Goal: Information Seeking & Learning: Learn about a topic

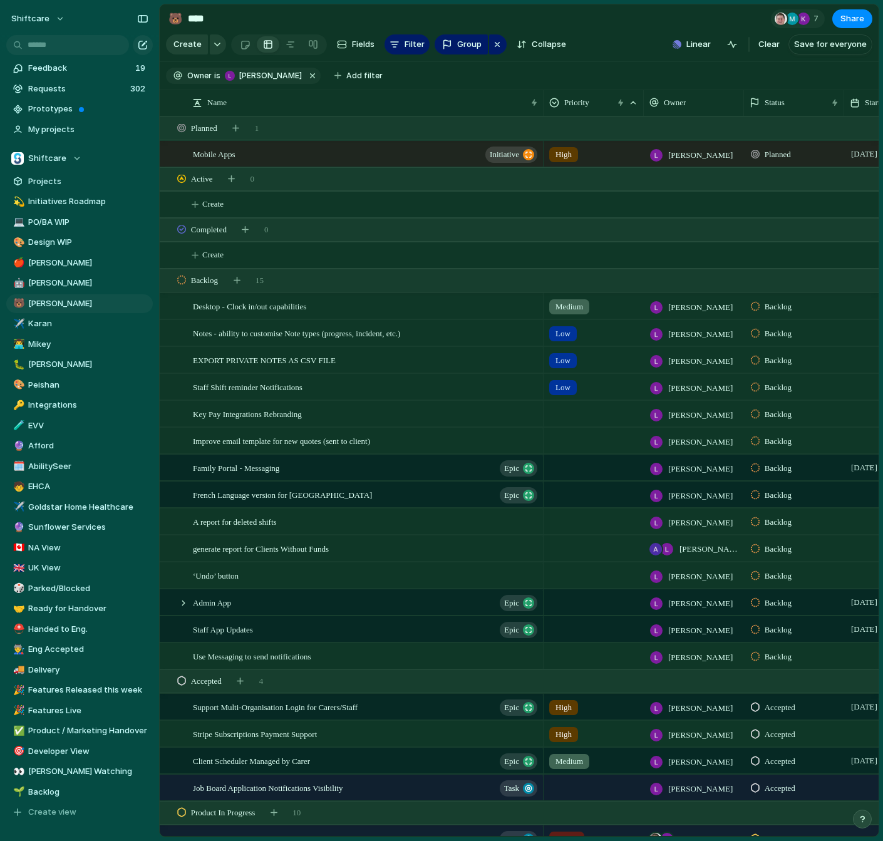
click at [567, 308] on span "Medium" at bounding box center [569, 307] width 28 height 13
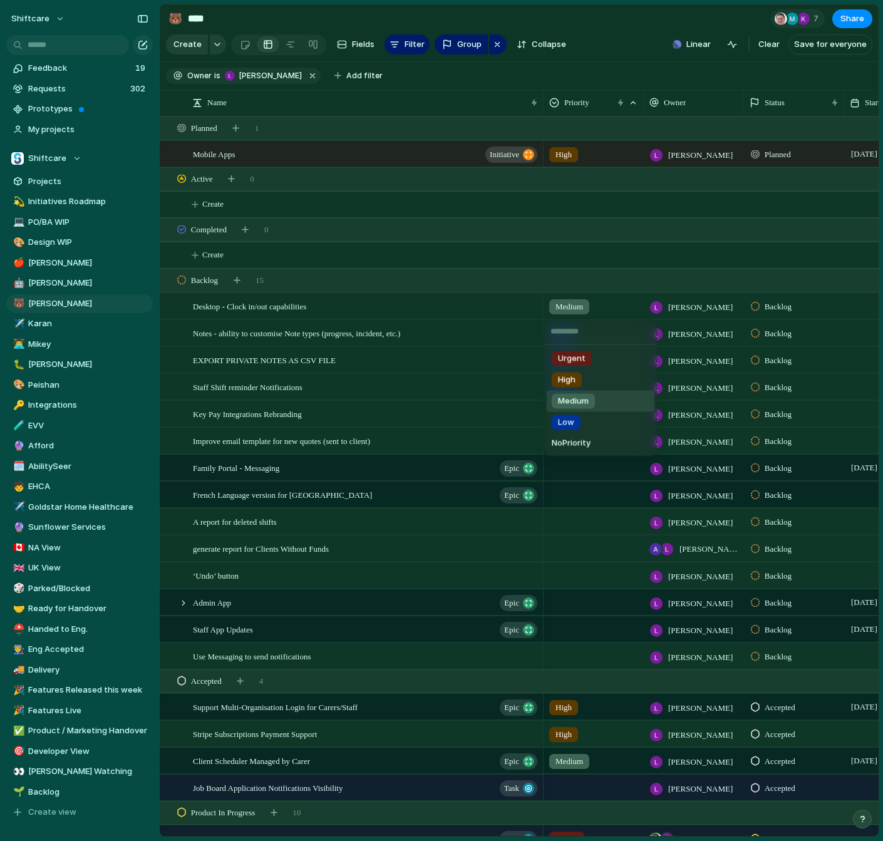
click at [566, 308] on div "Urgent High Medium Low No Priority" at bounding box center [441, 420] width 883 height 841
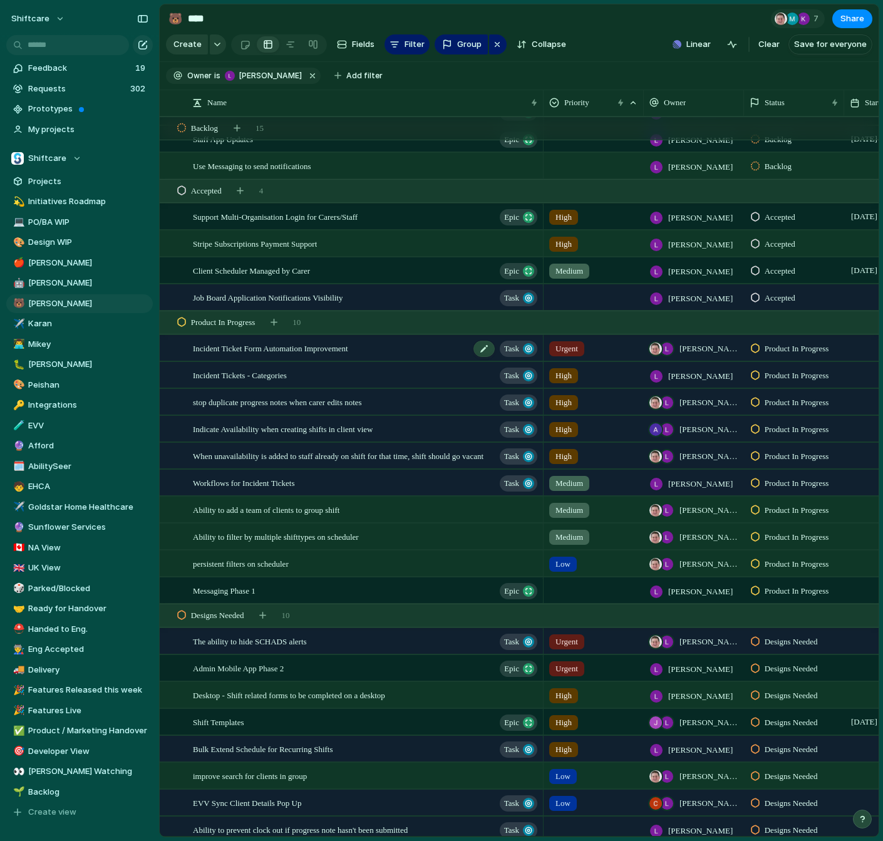
click at [333, 355] on div "Incident Ticket Form Automation Improvement Task" at bounding box center [366, 349] width 346 height 26
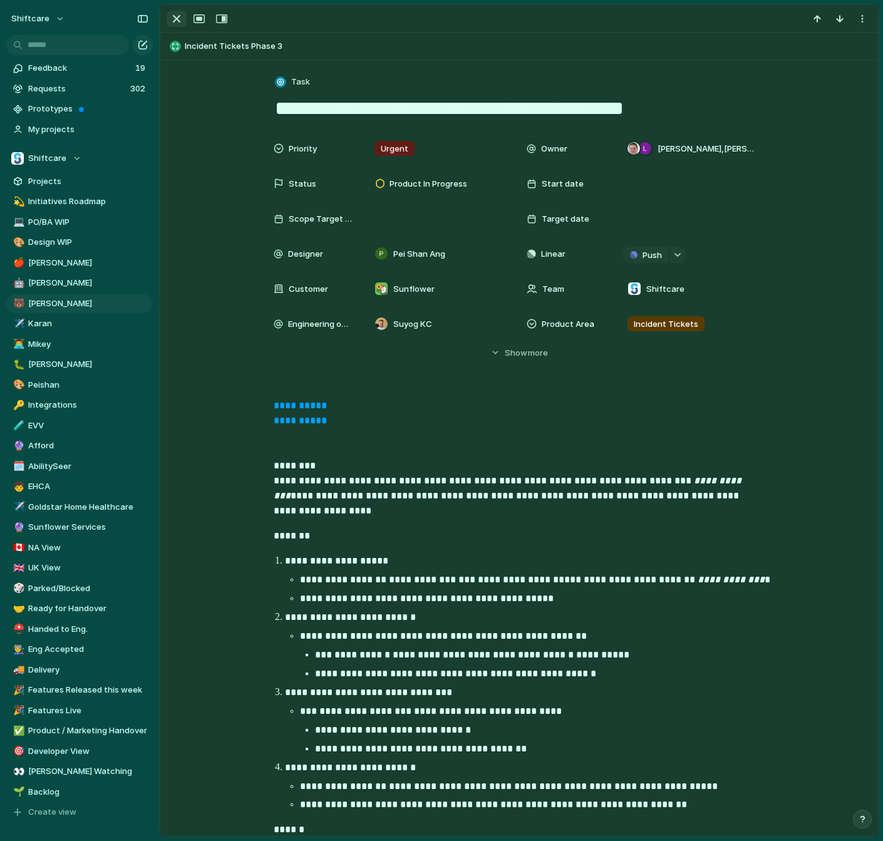
click at [175, 18] on div "button" at bounding box center [176, 18] width 15 height 15
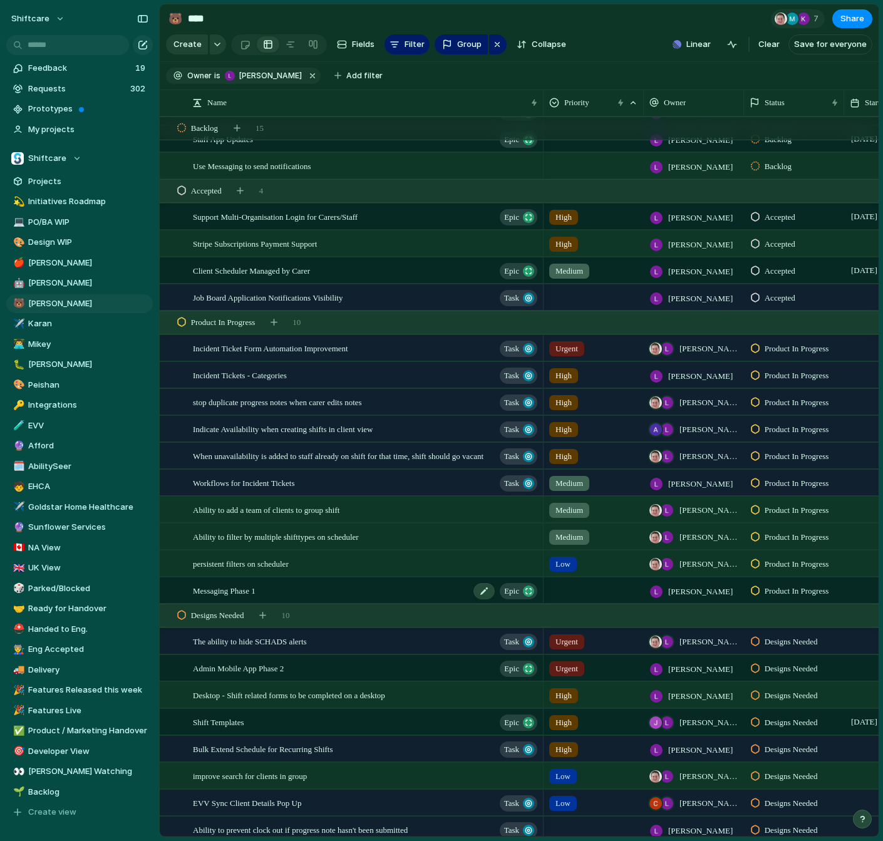
click at [302, 589] on div "Messaging Phase 1 Epic" at bounding box center [366, 591] width 346 height 26
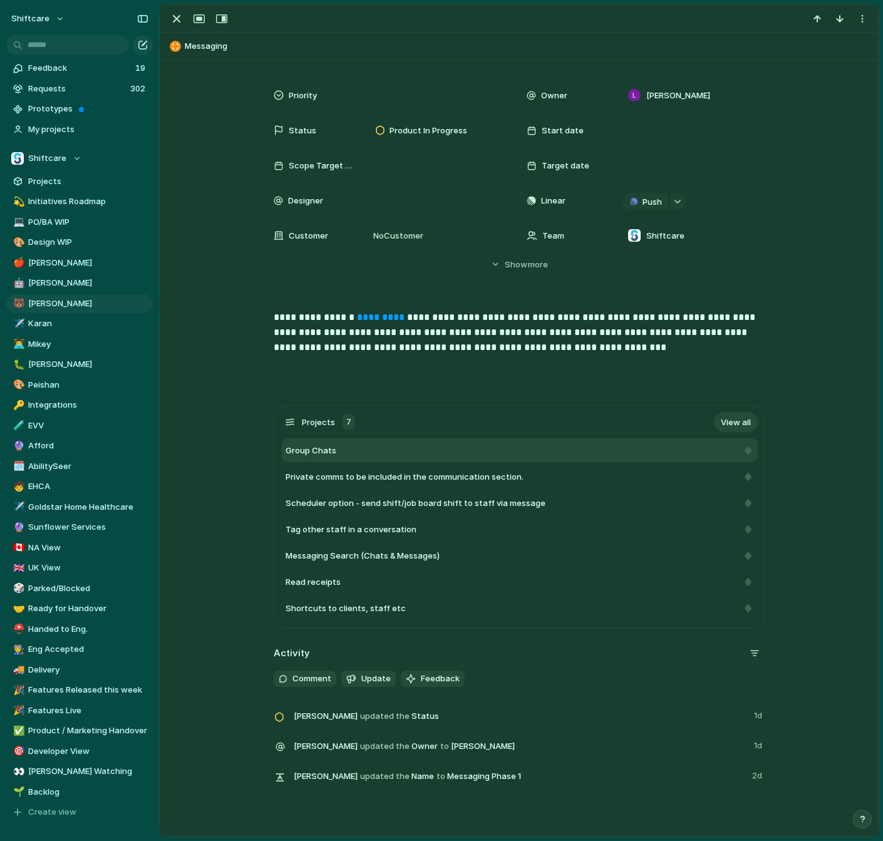
click at [421, 449] on div "Group Chats" at bounding box center [512, 451] width 452 height 13
type textarea "**********"
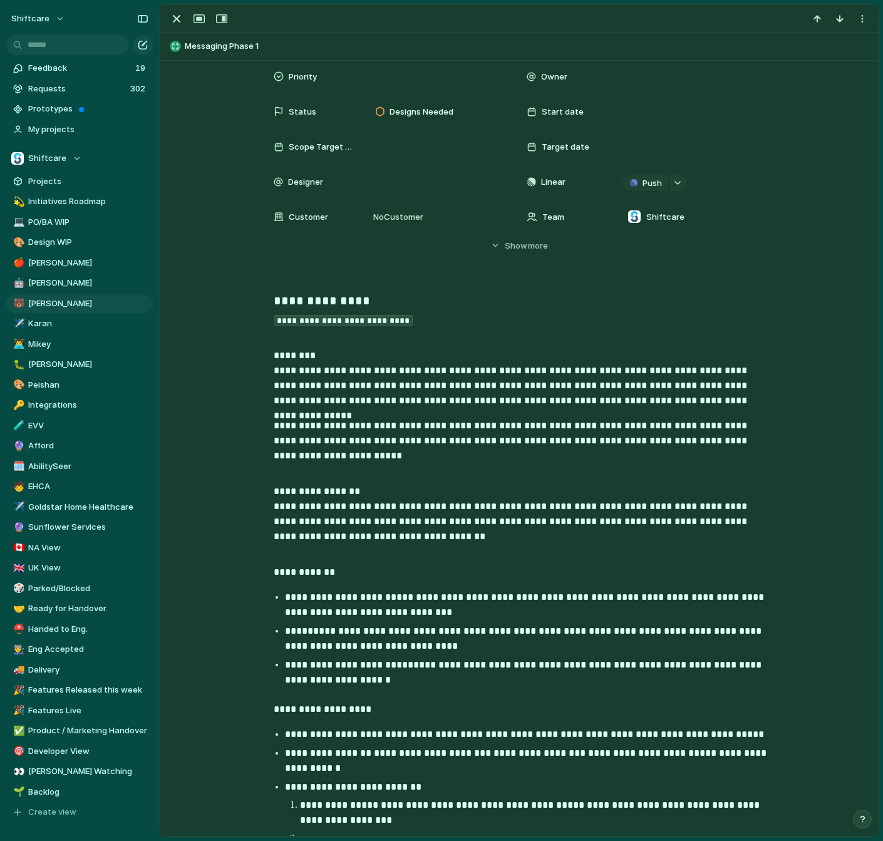
scroll to position [76, 0]
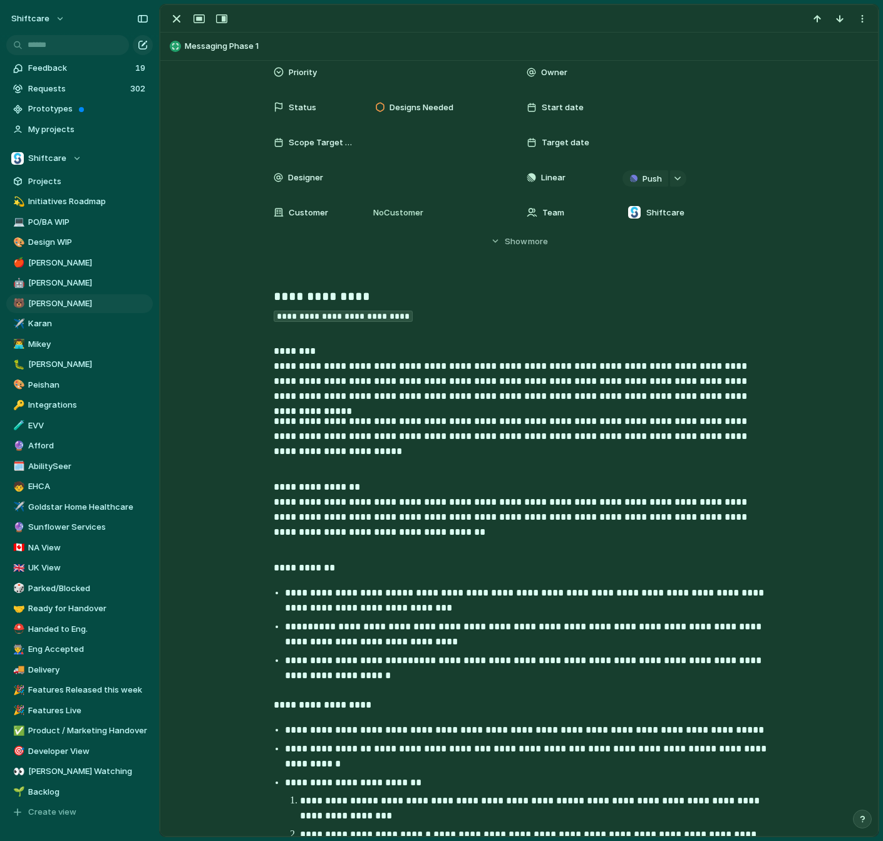
drag, startPoint x: 180, startPoint y: 24, endPoint x: 311, endPoint y: 210, distance: 227.3
click at [307, 200] on div "**********" at bounding box center [519, 420] width 719 height 832
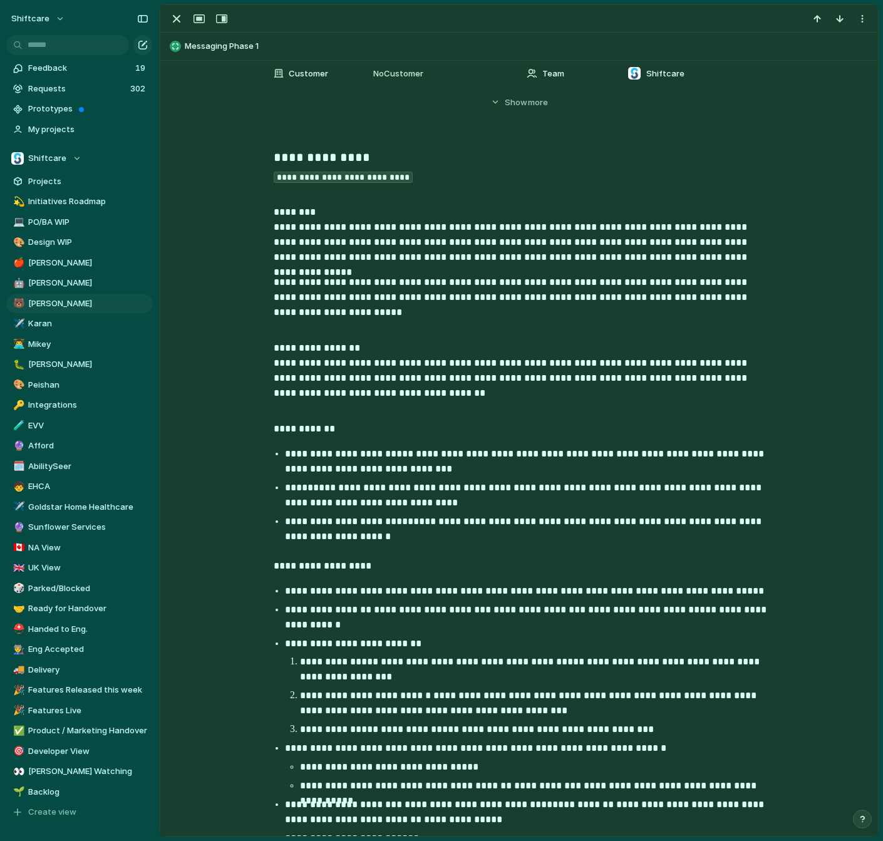
scroll to position [215, 0]
click at [180, 23] on div "button" at bounding box center [176, 18] width 15 height 15
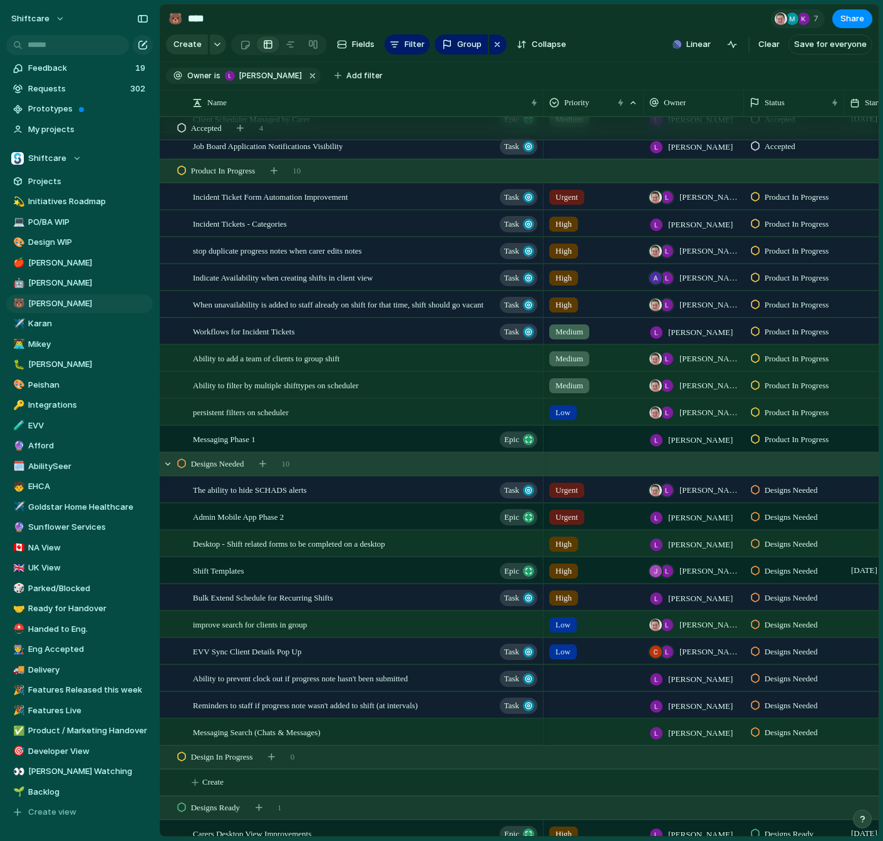
scroll to position [650, 0]
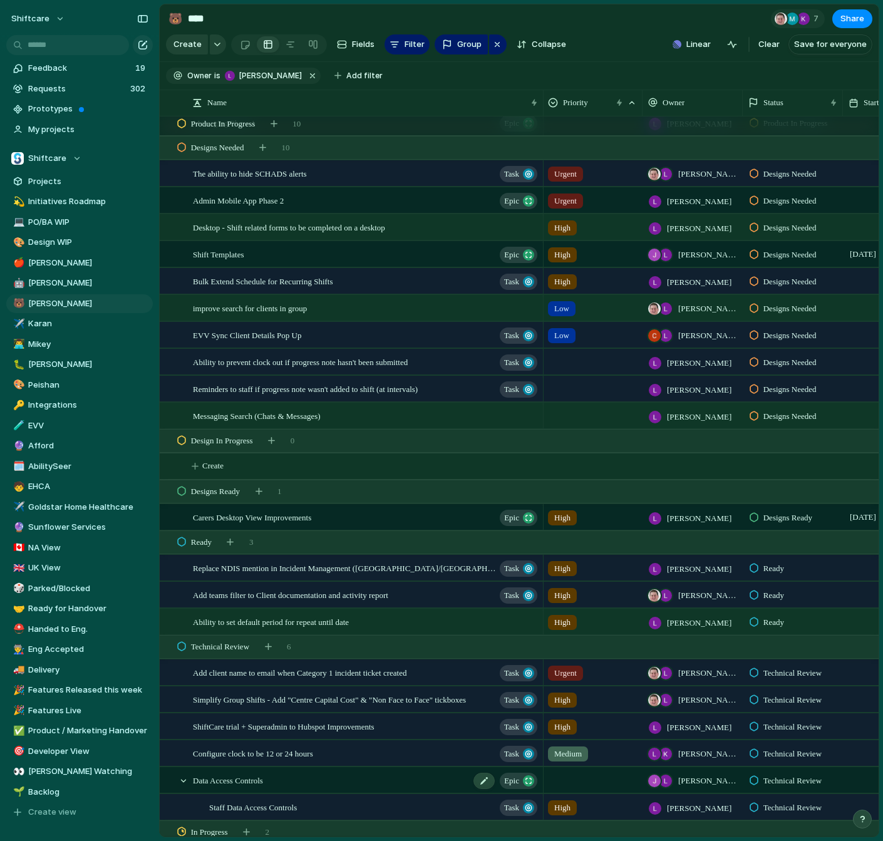
click at [263, 785] on span "Data Access Controls" at bounding box center [228, 780] width 70 height 14
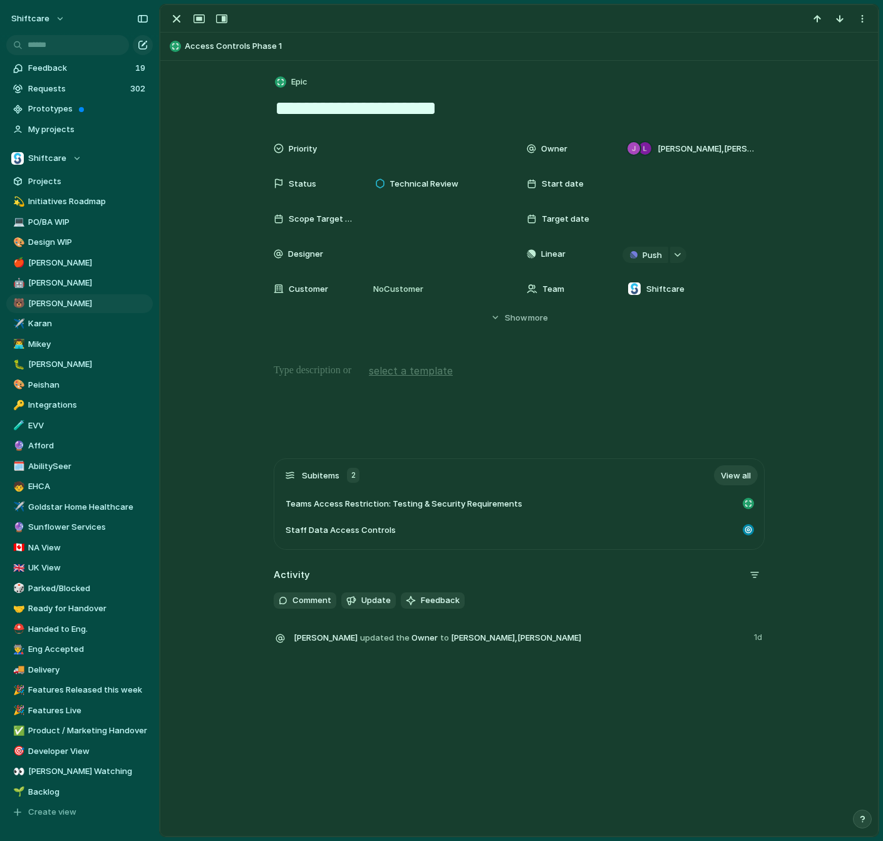
click at [647, 367] on p at bounding box center [519, 370] width 491 height 15
click at [59, 303] on span "[PERSON_NAME]" at bounding box center [88, 303] width 120 height 13
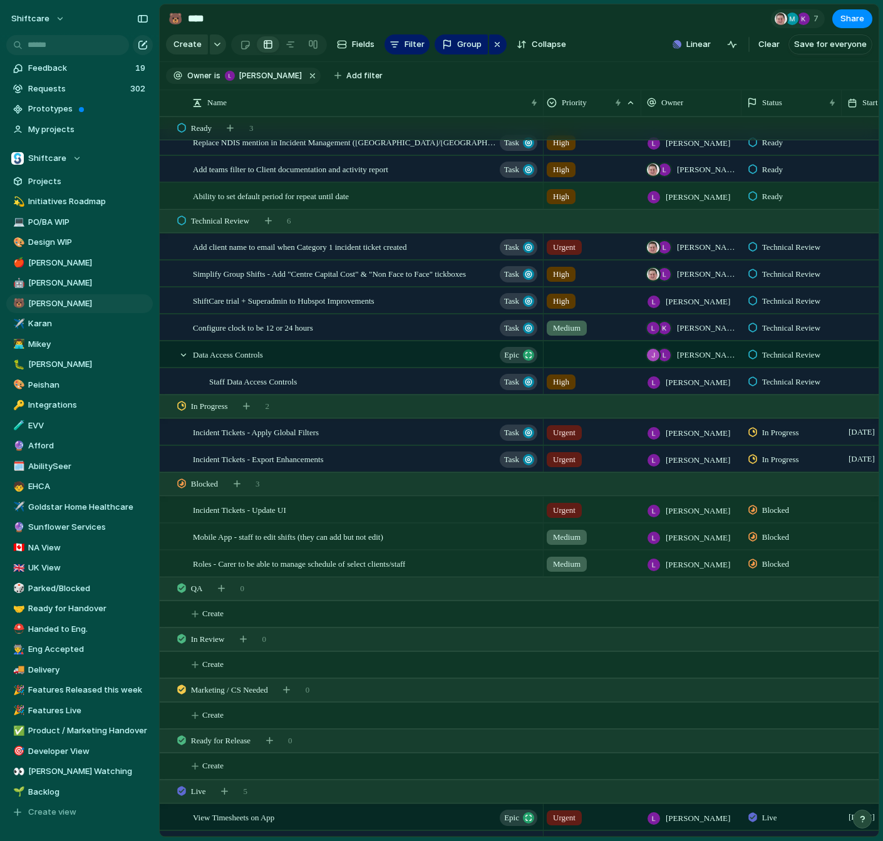
scroll to position [1383, 0]
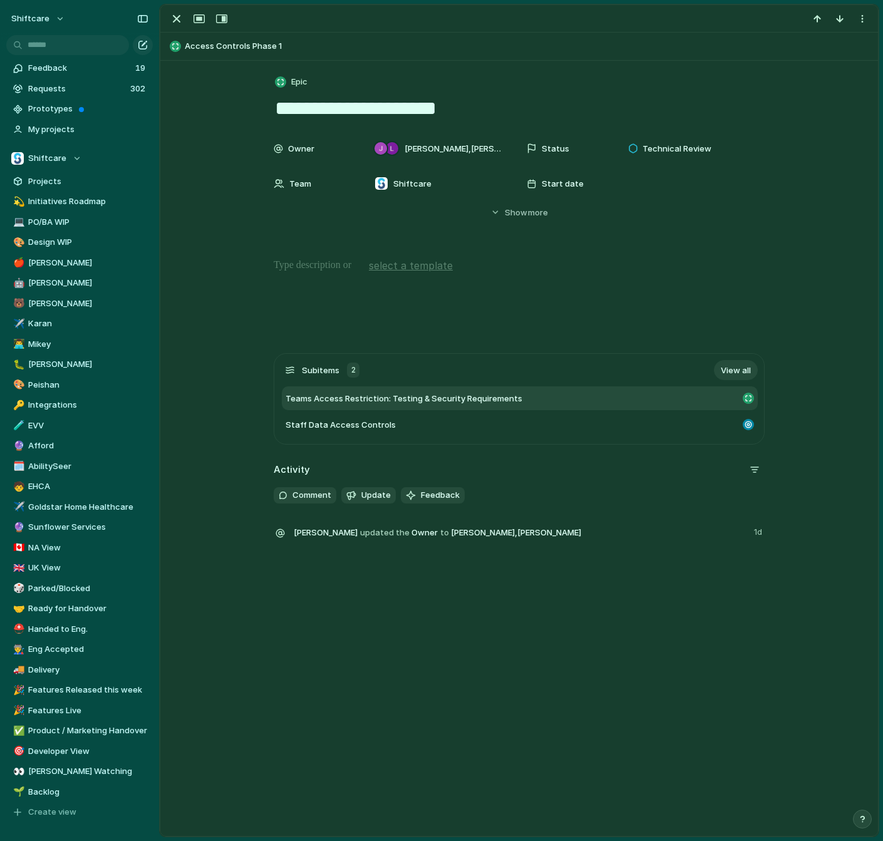
click at [487, 396] on span "Teams Access Restriction: Testing & Security Requirements" at bounding box center [404, 399] width 237 height 13
type textarea "**********"
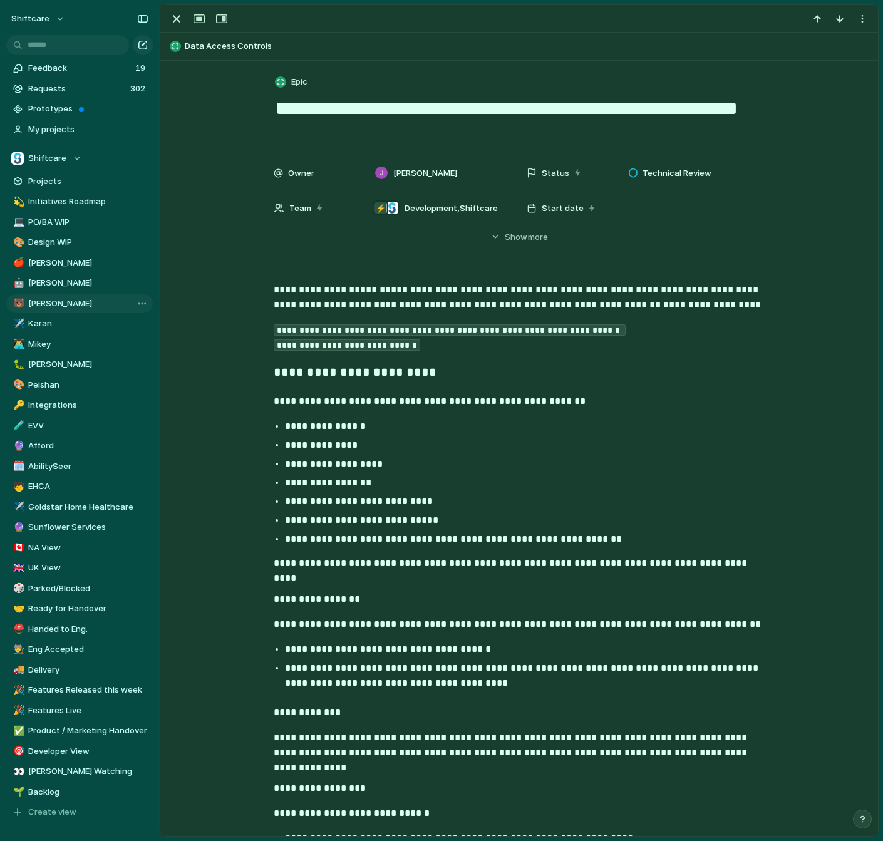
click at [65, 304] on span "[PERSON_NAME]" at bounding box center [88, 303] width 120 height 13
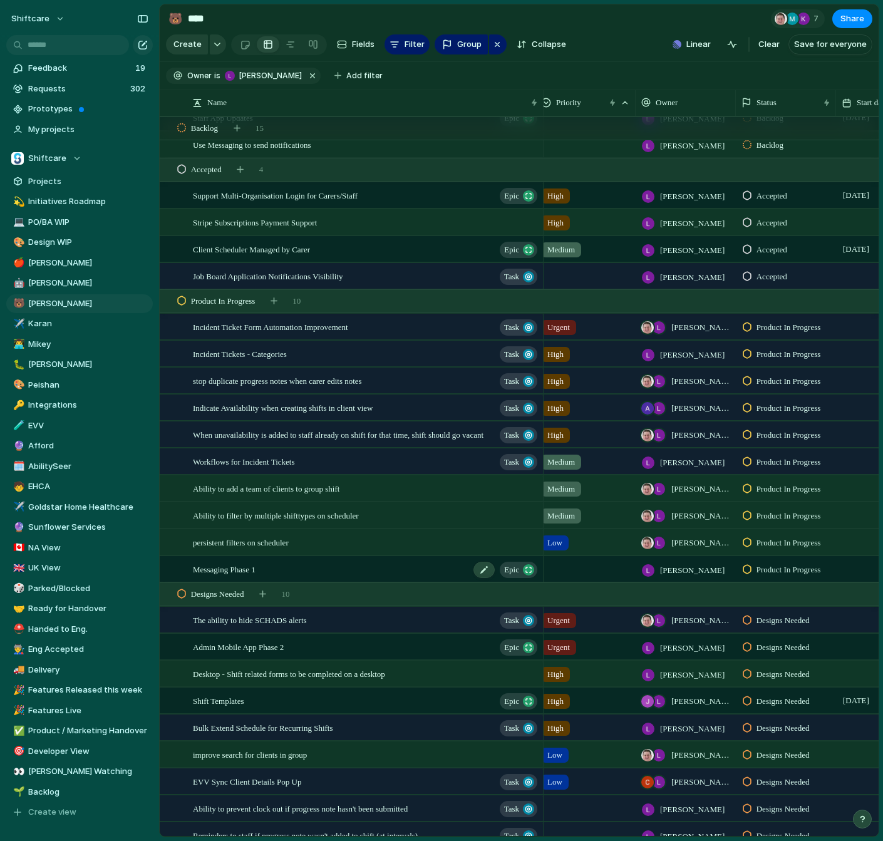
click at [256, 567] on span "Messaging Phase 1" at bounding box center [224, 569] width 63 height 14
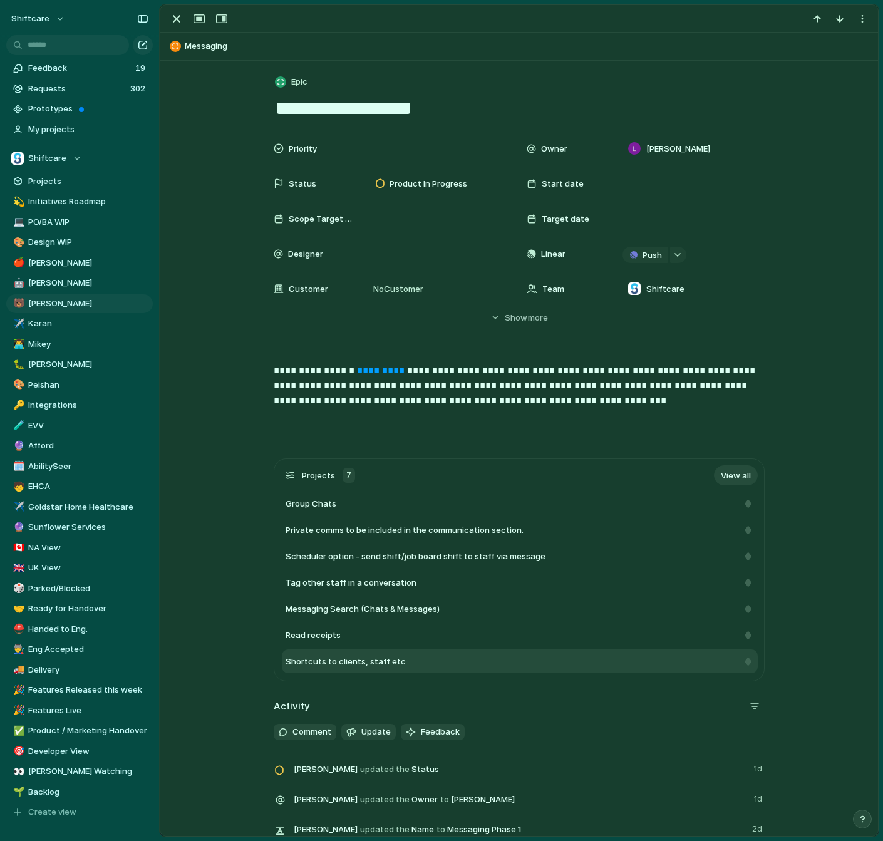
click at [350, 666] on span "Shortcuts to clients, staff etc" at bounding box center [346, 662] width 120 height 13
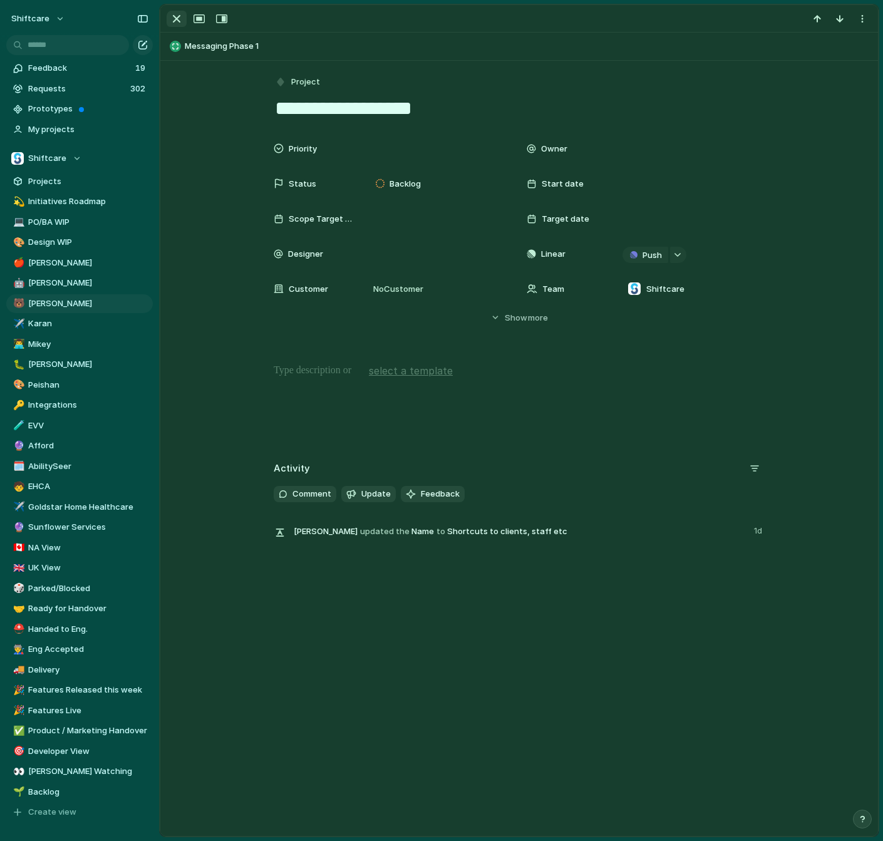
click at [170, 18] on div "button" at bounding box center [176, 18] width 15 height 15
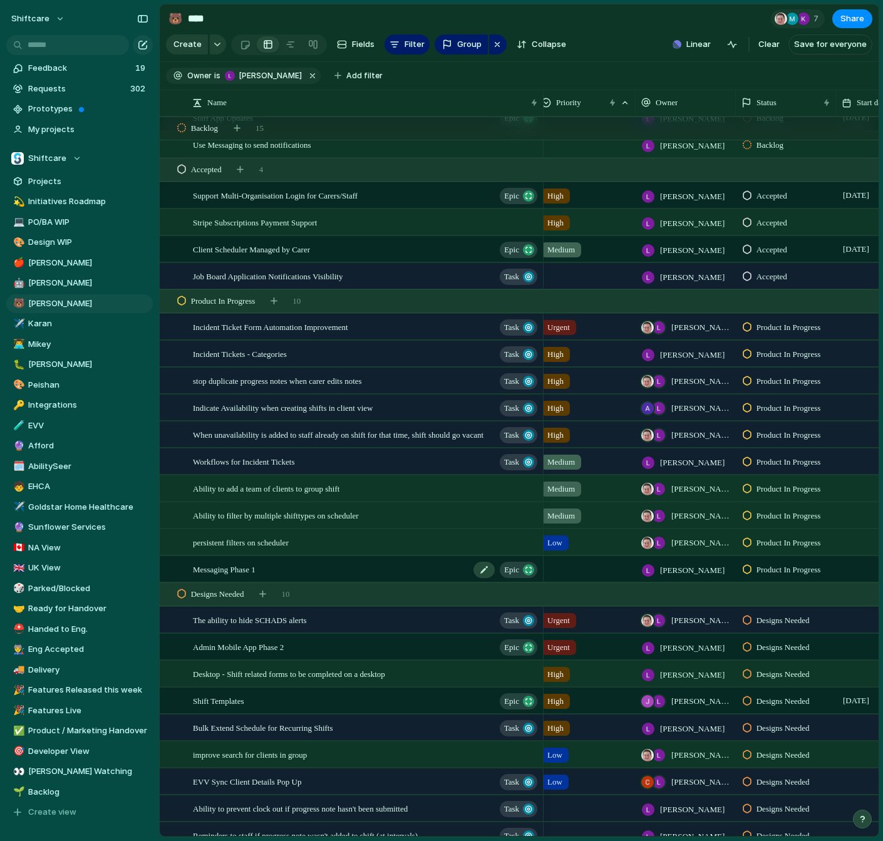
click at [241, 562] on span "Messaging Phase 1" at bounding box center [224, 569] width 63 height 14
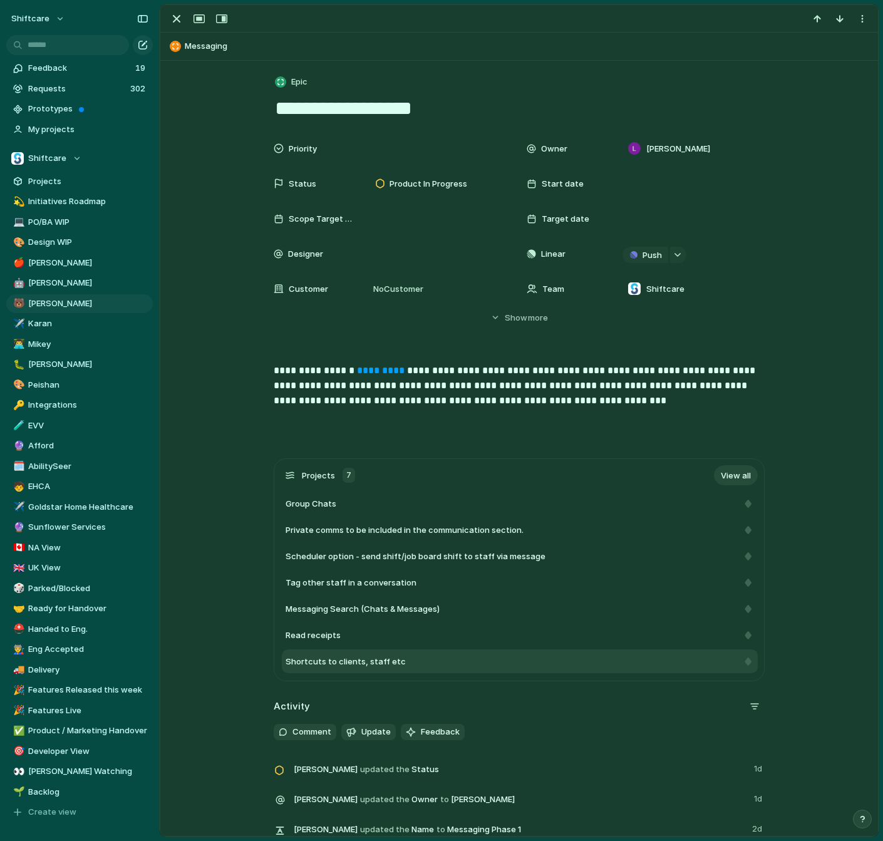
click at [364, 664] on span "Shortcuts to clients, staff etc" at bounding box center [346, 662] width 120 height 13
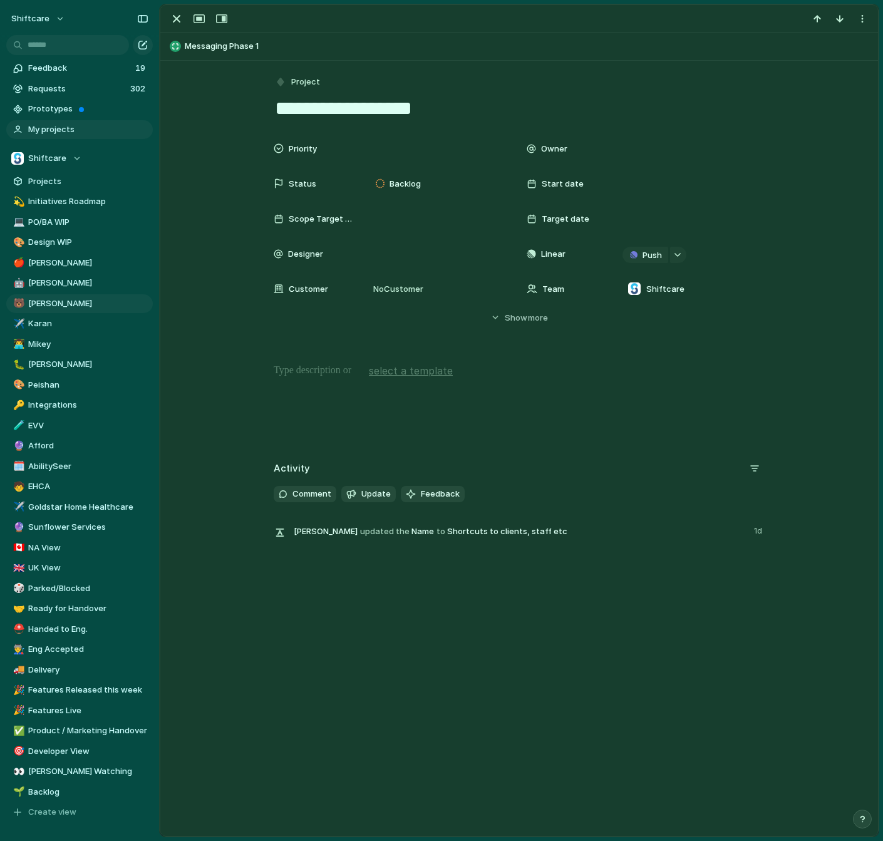
drag, startPoint x: 551, startPoint y: 97, endPoint x: 101, endPoint y: 135, distance: 451.2
click at [101, 135] on div "shiftcare Feedback 19 Requests 302 Prototypes My projects Shiftcare Projects 💫 …" at bounding box center [441, 420] width 883 height 841
click at [331, 103] on textarea "**********" at bounding box center [519, 108] width 491 height 26
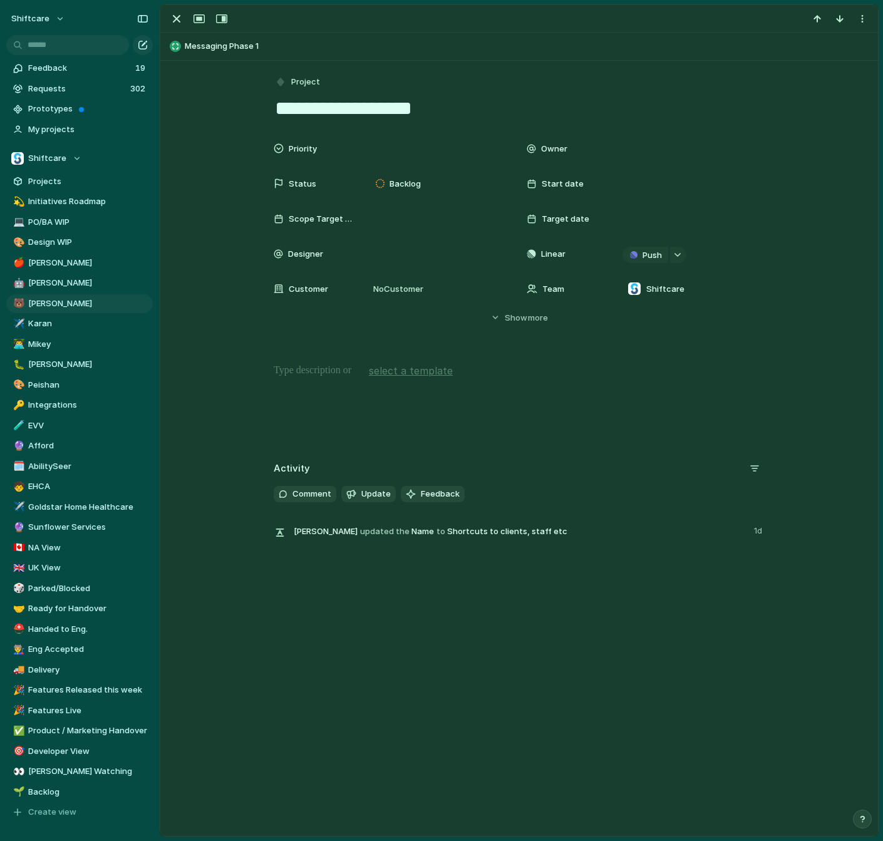
type textarea "**********"
click at [179, 13] on div "button" at bounding box center [176, 18] width 15 height 15
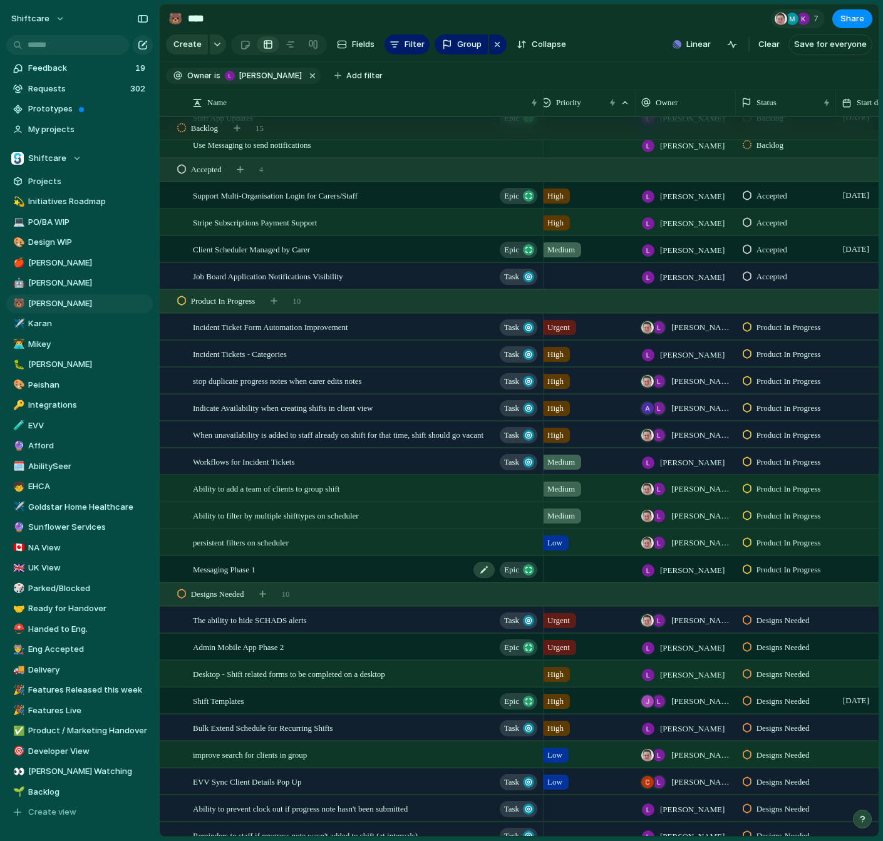
click at [278, 577] on div "Messaging Phase 1 Epic" at bounding box center [366, 570] width 346 height 26
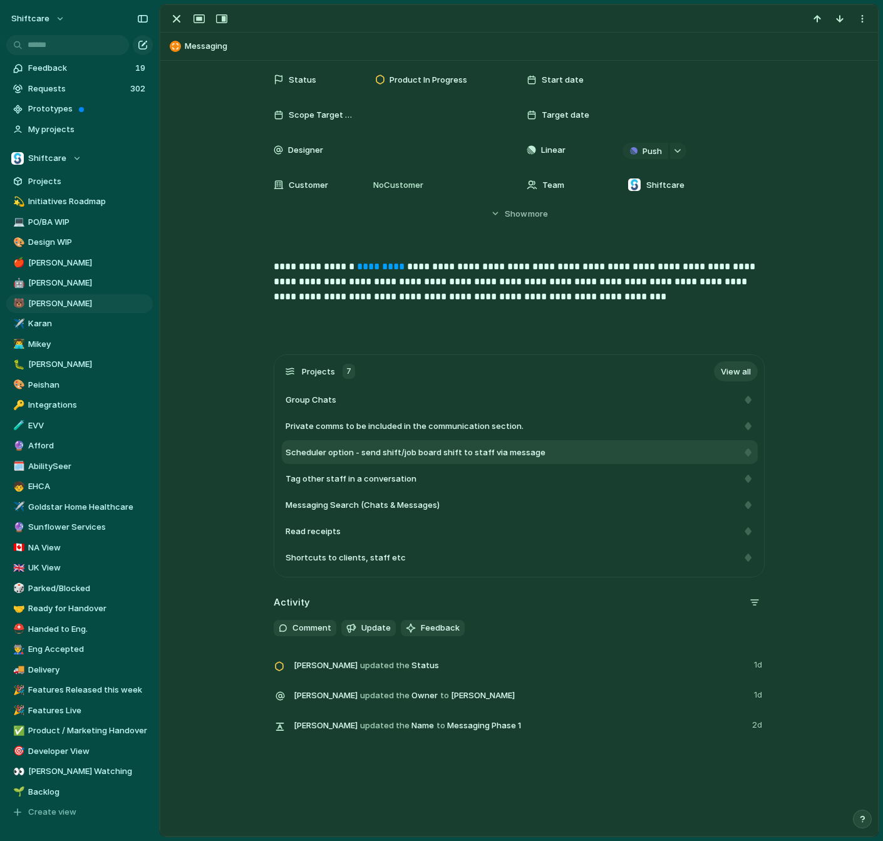
scroll to position [104, 0]
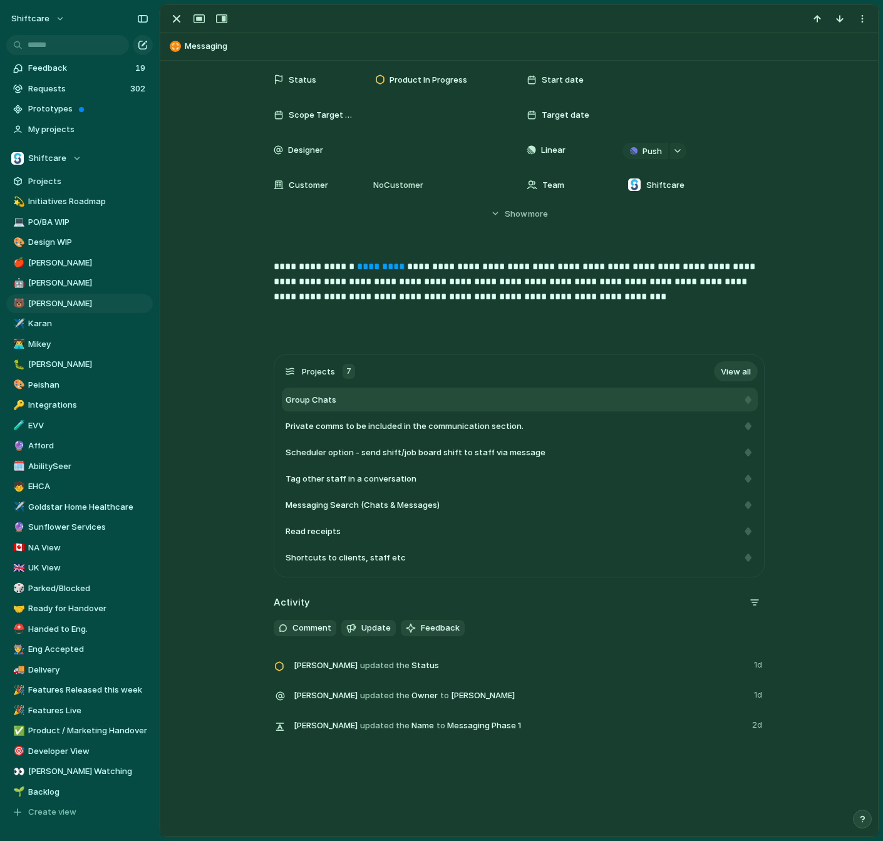
click at [393, 401] on div "Group Chats" at bounding box center [512, 400] width 452 height 13
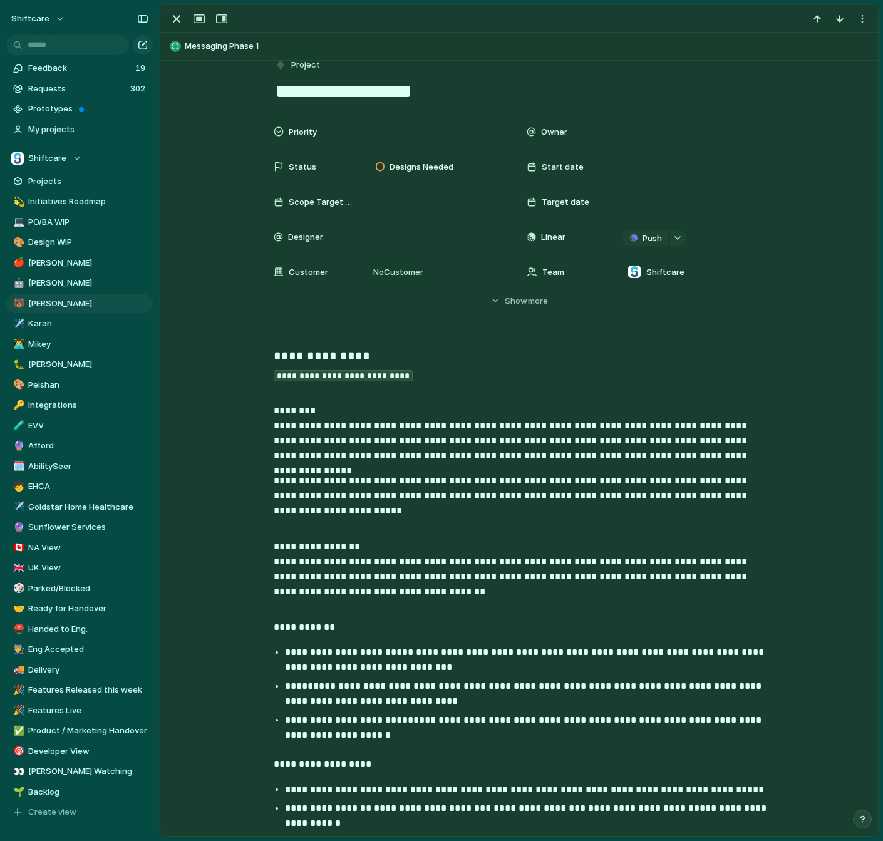
scroll to position [17, 0]
click at [178, 16] on div "button" at bounding box center [176, 18] width 15 height 15
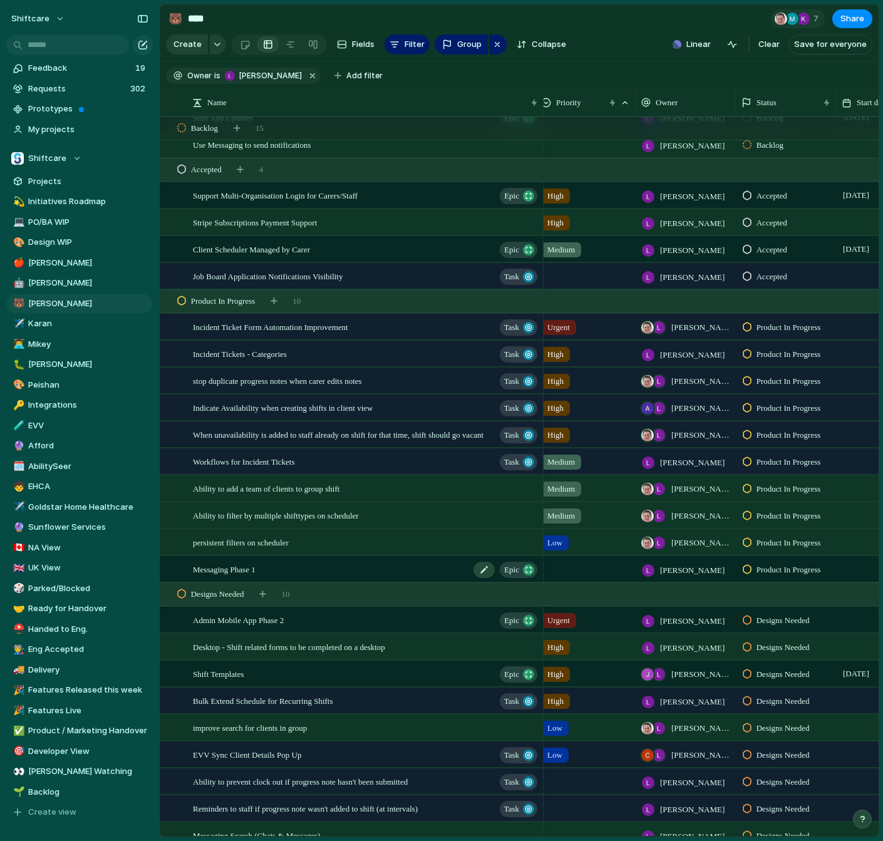
click at [256, 564] on span "Messaging Phase 1" at bounding box center [224, 569] width 63 height 14
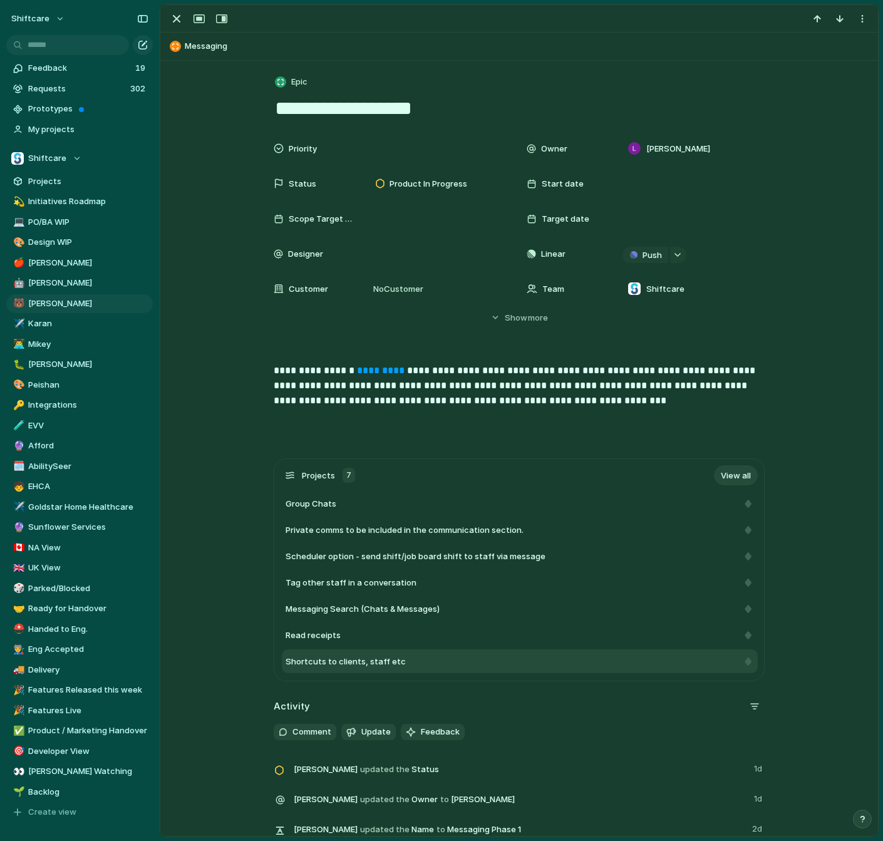
click at [385, 663] on span "Shortcuts to clients, staff etc" at bounding box center [346, 662] width 120 height 13
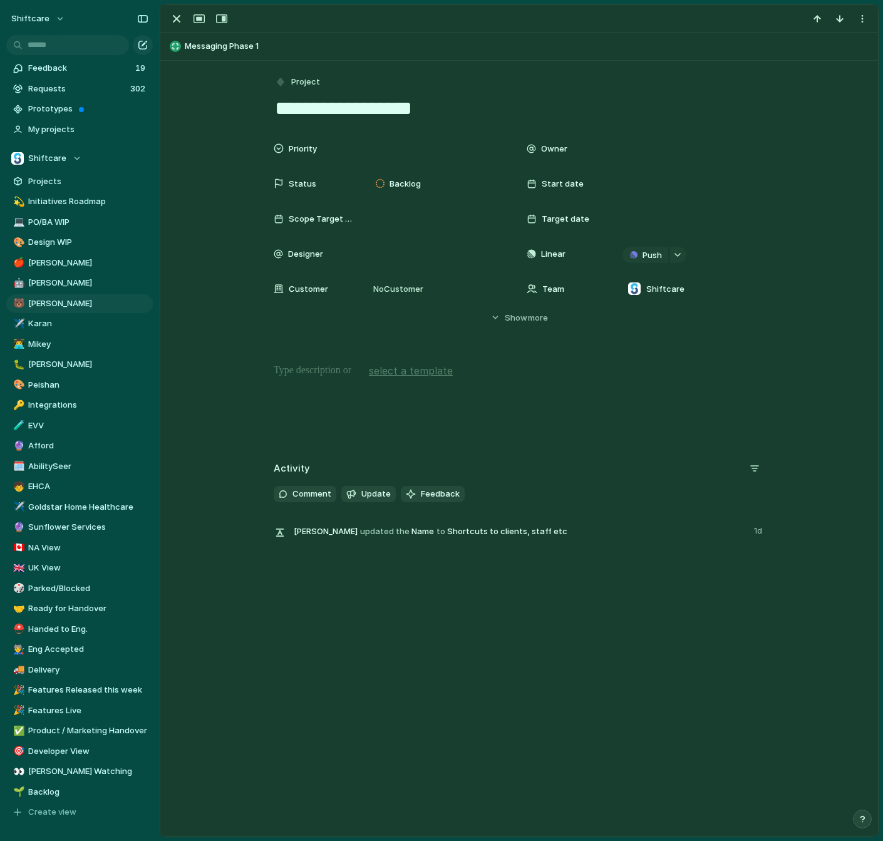
click at [319, 386] on div at bounding box center [519, 403] width 688 height 80
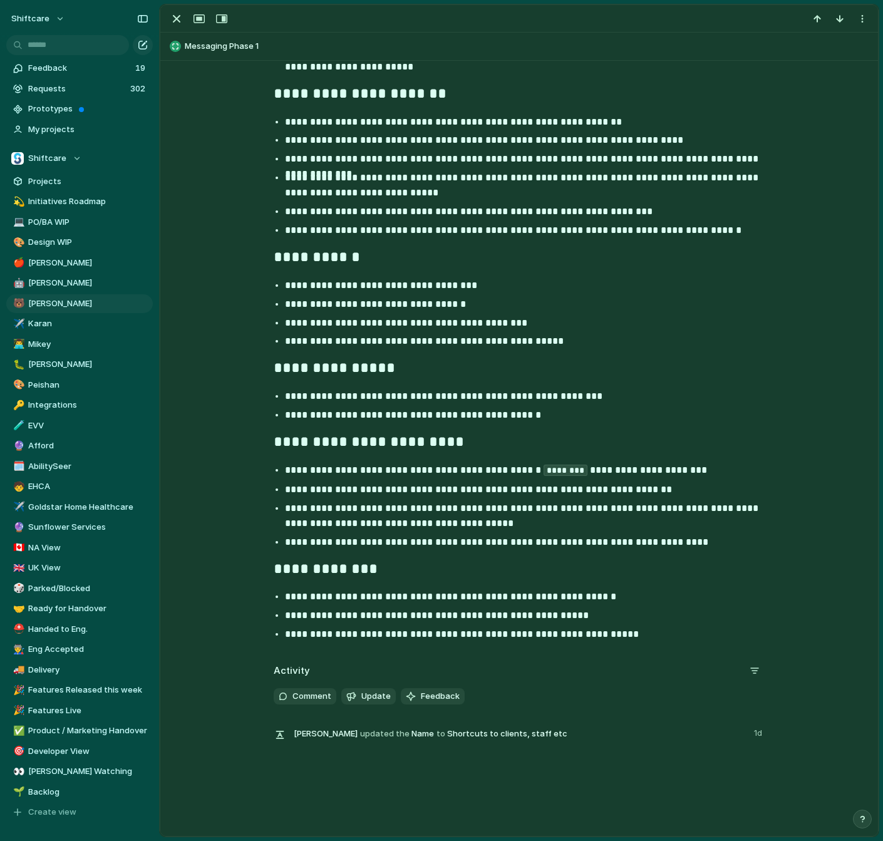
scroll to position [1006, 0]
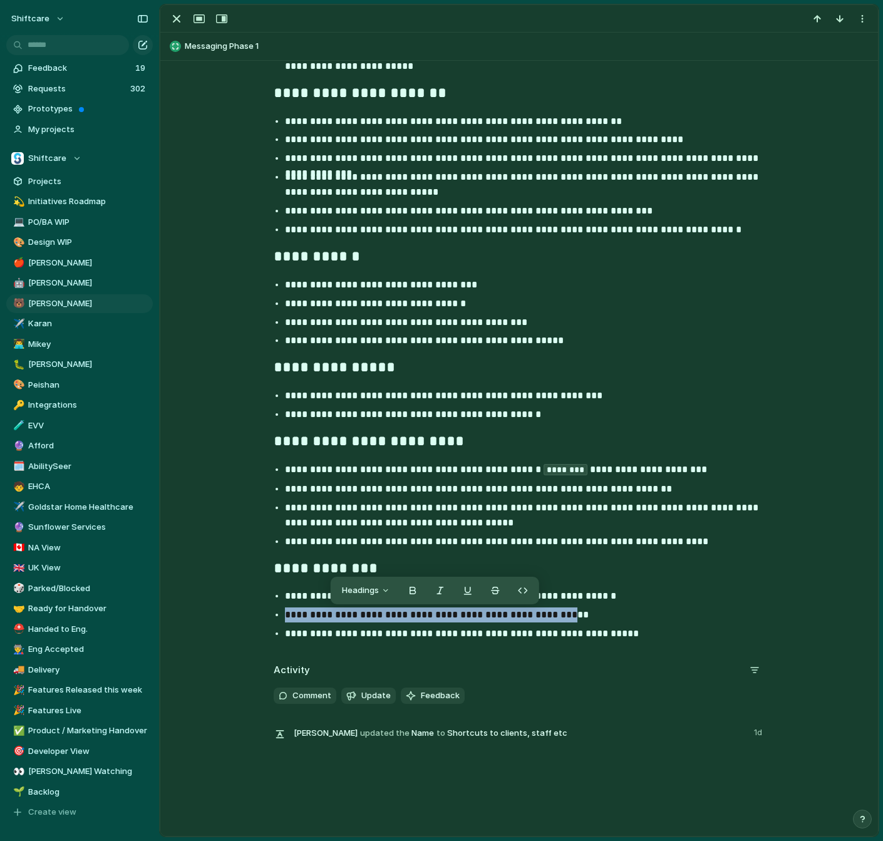
drag, startPoint x: 623, startPoint y: 609, endPoint x: 565, endPoint y: 618, distance: 59.0
click at [566, 618] on ul "**********" at bounding box center [519, 615] width 514 height 53
click at [569, 644] on div "**********" at bounding box center [519, 1] width 688 height 1288
drag, startPoint x: 589, startPoint y: 616, endPoint x: 247, endPoint y: 618, distance: 341.3
click at [247, 618] on div "**********" at bounding box center [519, 1] width 688 height 1288
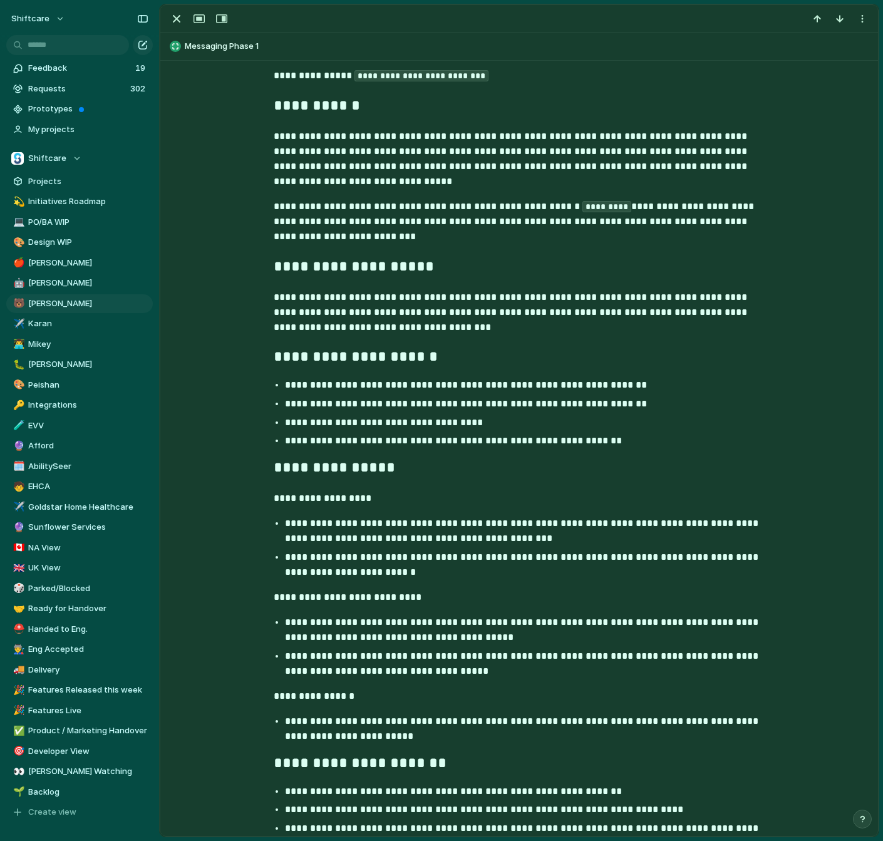
scroll to position [0, 0]
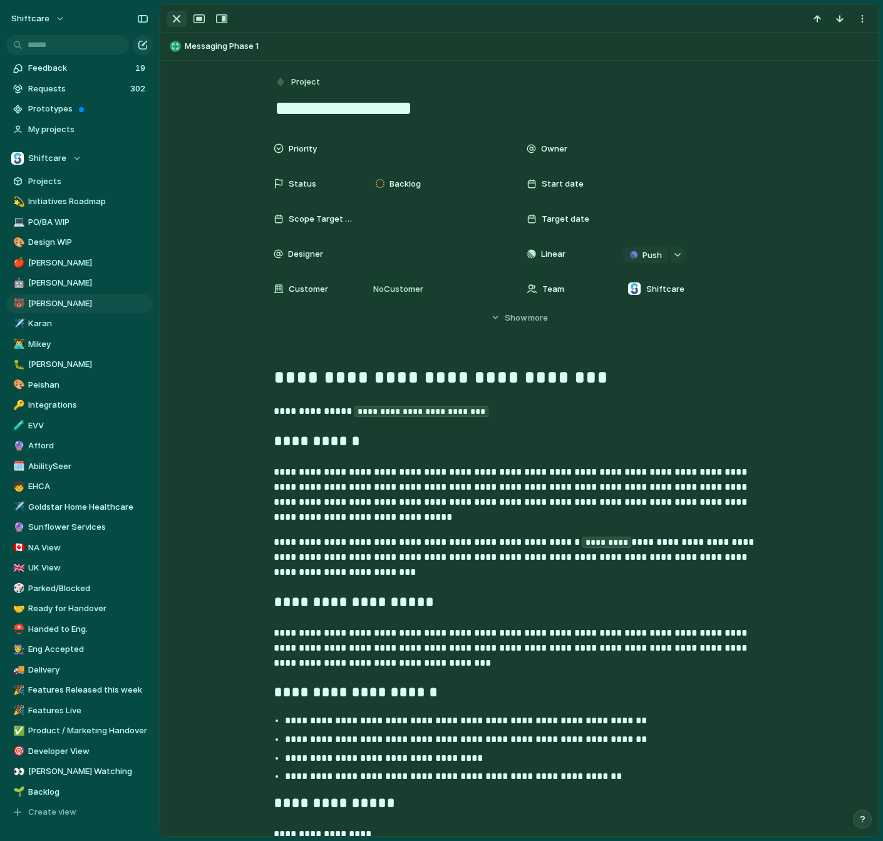
click at [172, 14] on div "button" at bounding box center [176, 18] width 15 height 15
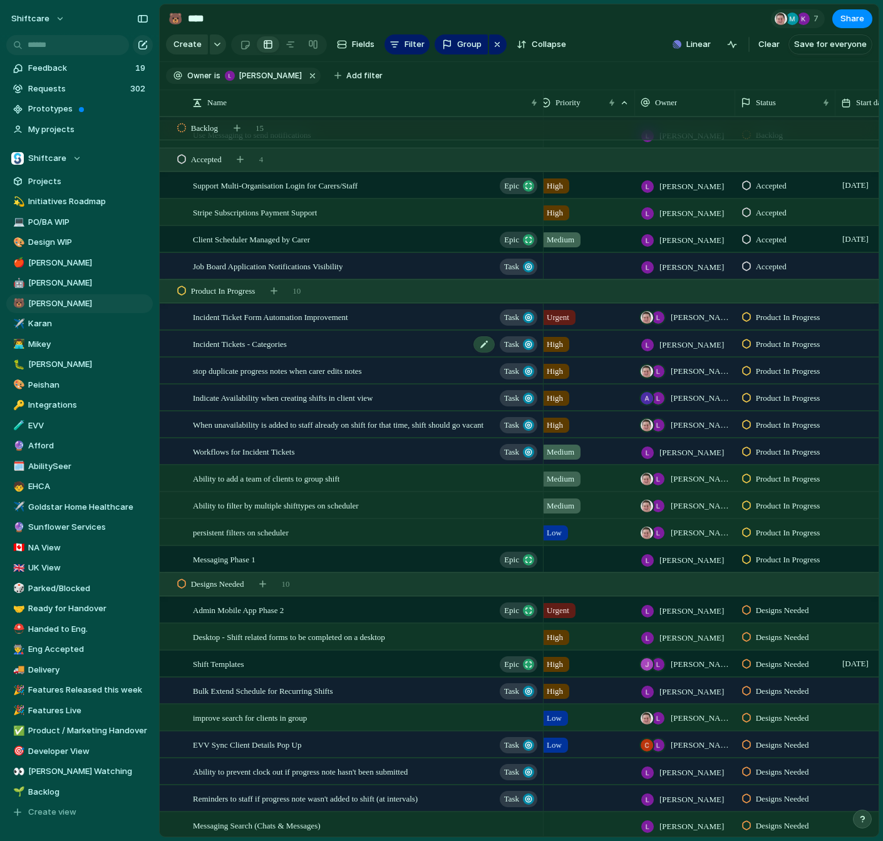
scroll to position [523, 0]
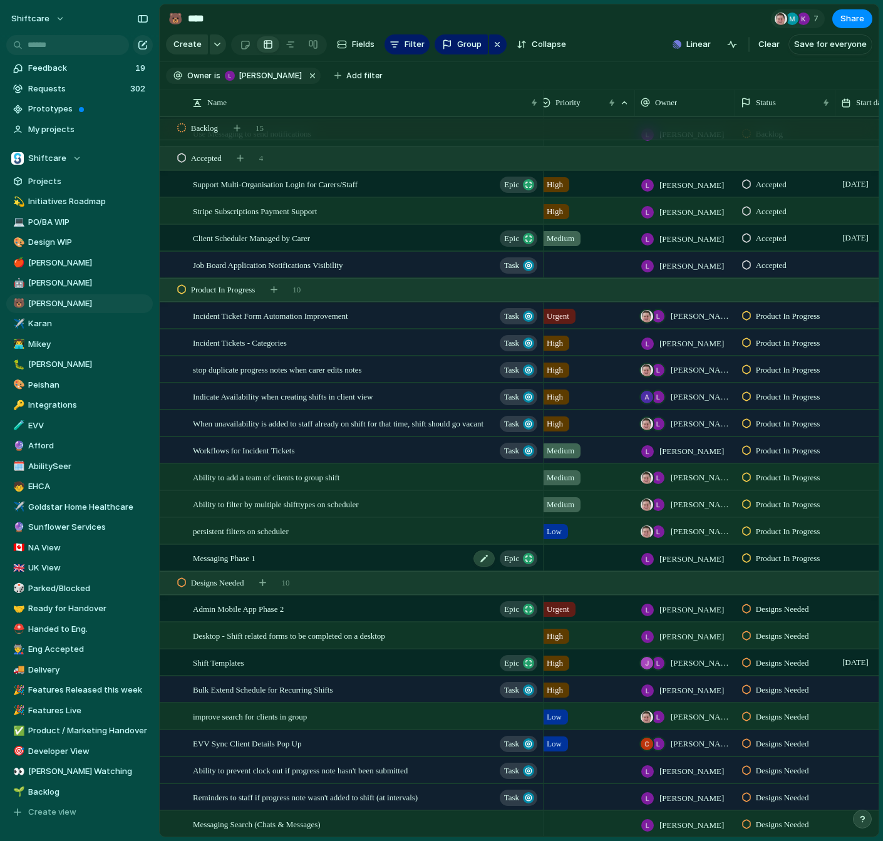
click at [295, 562] on div "Messaging Phase 1 Epic" at bounding box center [366, 558] width 346 height 26
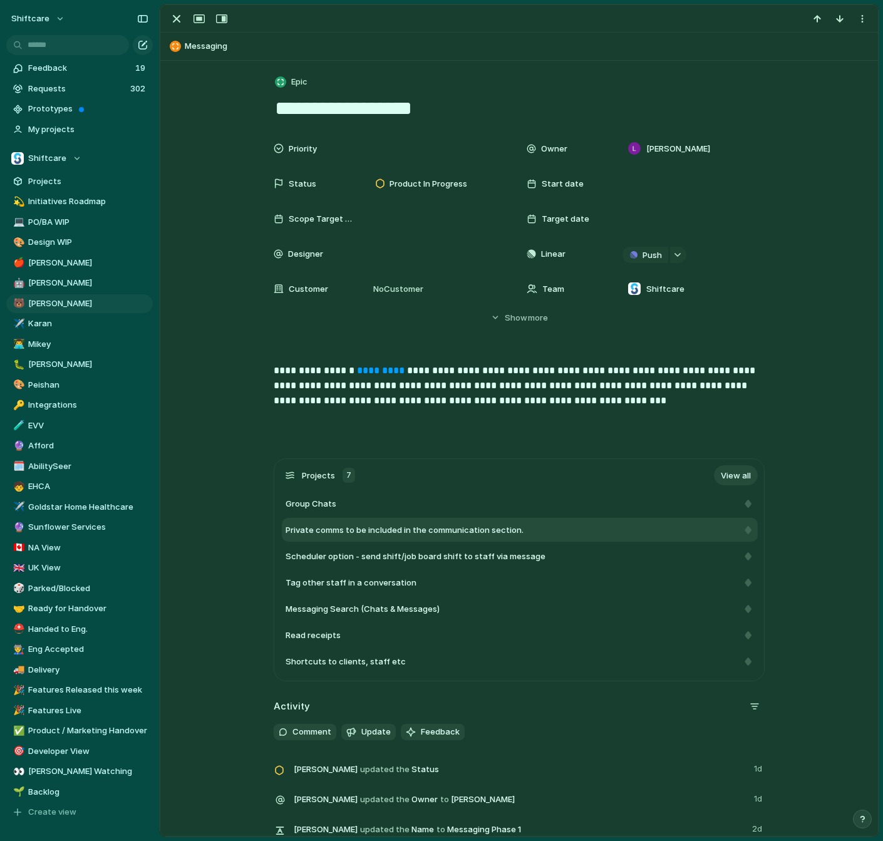
click at [393, 534] on span "Private comms to be included in the communication section." at bounding box center [405, 530] width 238 height 13
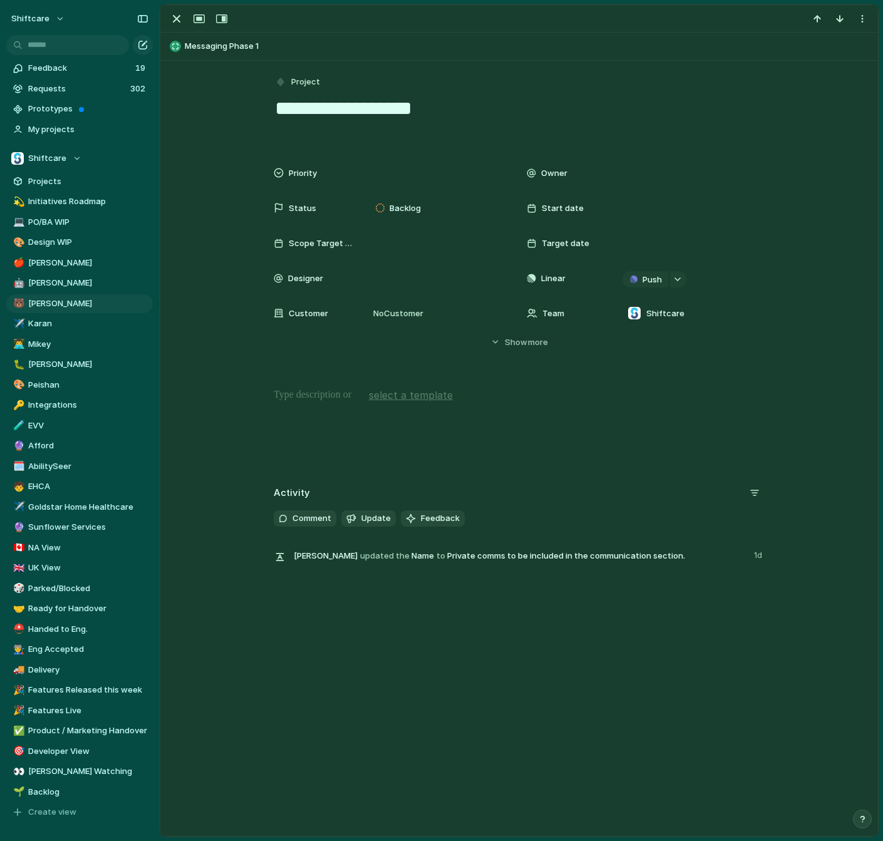
click at [202, 48] on span "Messaging Phase 1" at bounding box center [529, 46] width 688 height 13
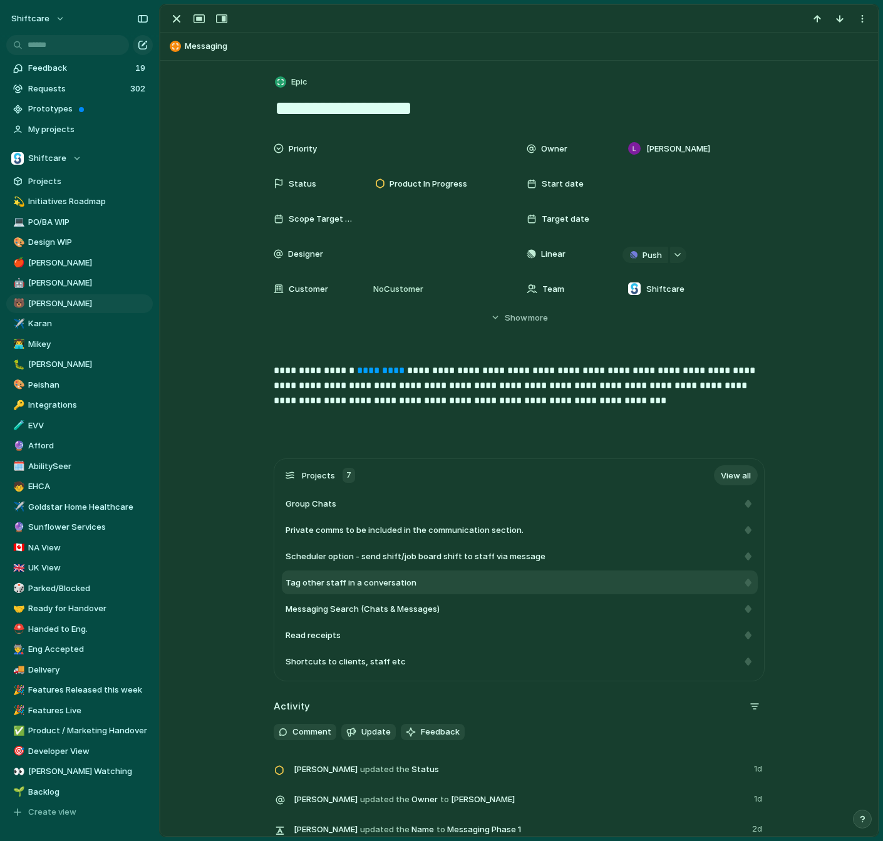
click at [416, 577] on div "Tag other staff in a conversation" at bounding box center [512, 583] width 452 height 13
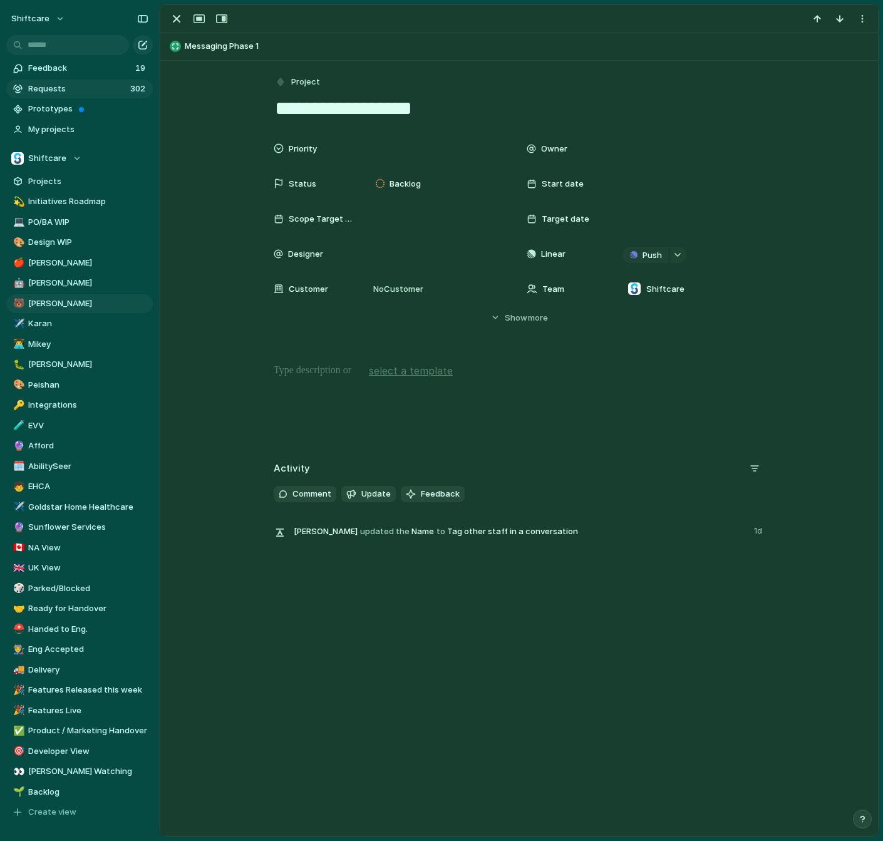
drag, startPoint x: 582, startPoint y: 98, endPoint x: 123, endPoint y: 88, distance: 458.5
click at [123, 88] on div "shiftcare Feedback 19 Requests 302 Prototypes My projects Shiftcare Projects 💫 …" at bounding box center [441, 420] width 883 height 841
type textarea "**********"
click at [324, 373] on p at bounding box center [519, 370] width 491 height 15
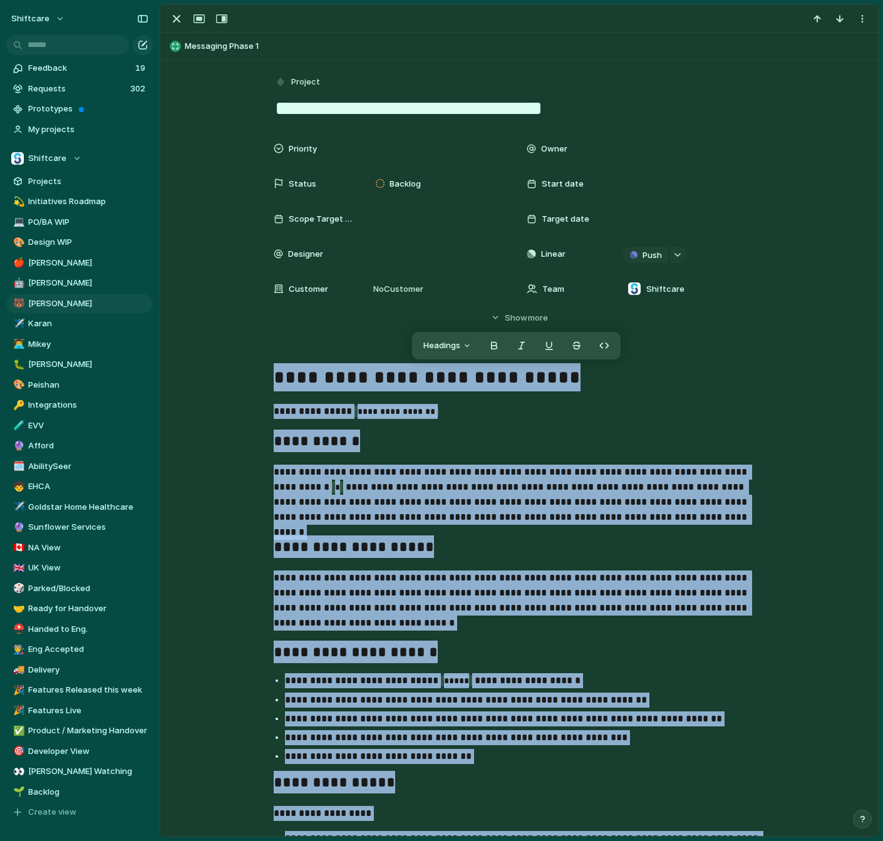
drag, startPoint x: 759, startPoint y: 740, endPoint x: 220, endPoint y: 381, distance: 647.7
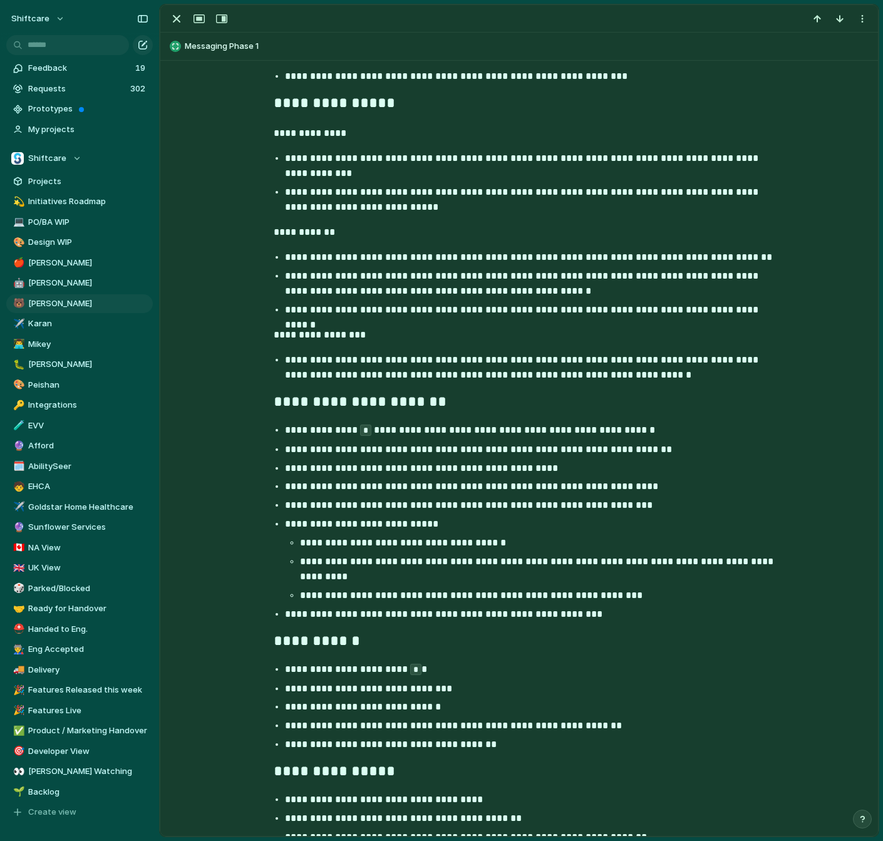
scroll to position [612, 0]
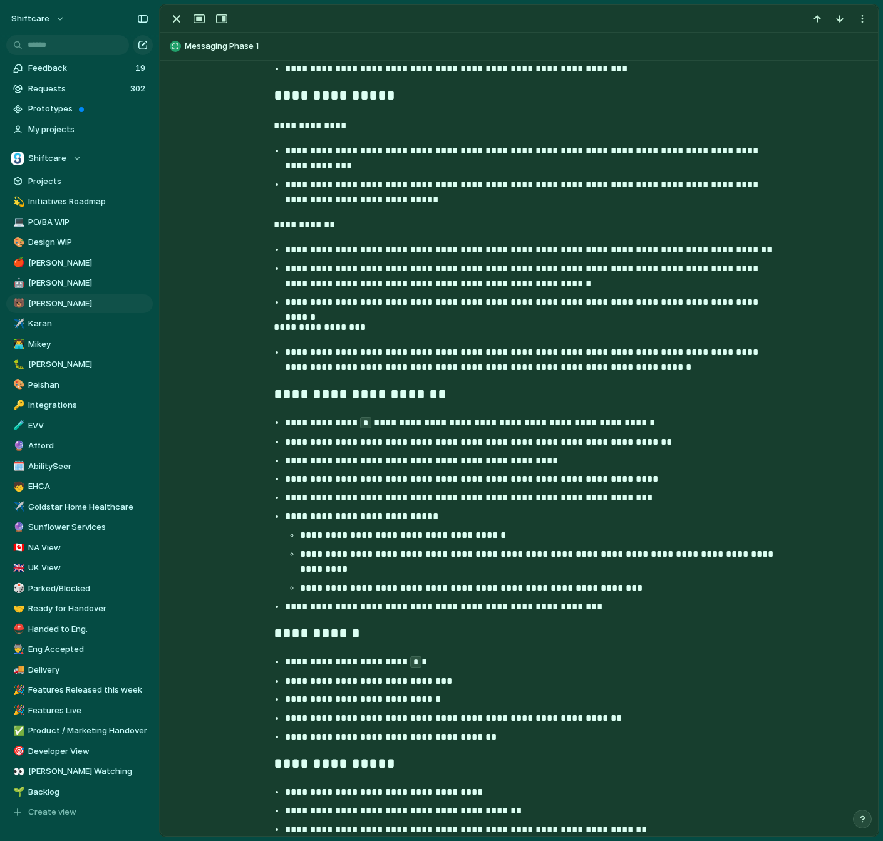
click at [481, 445] on p "**********" at bounding box center [530, 442] width 491 height 15
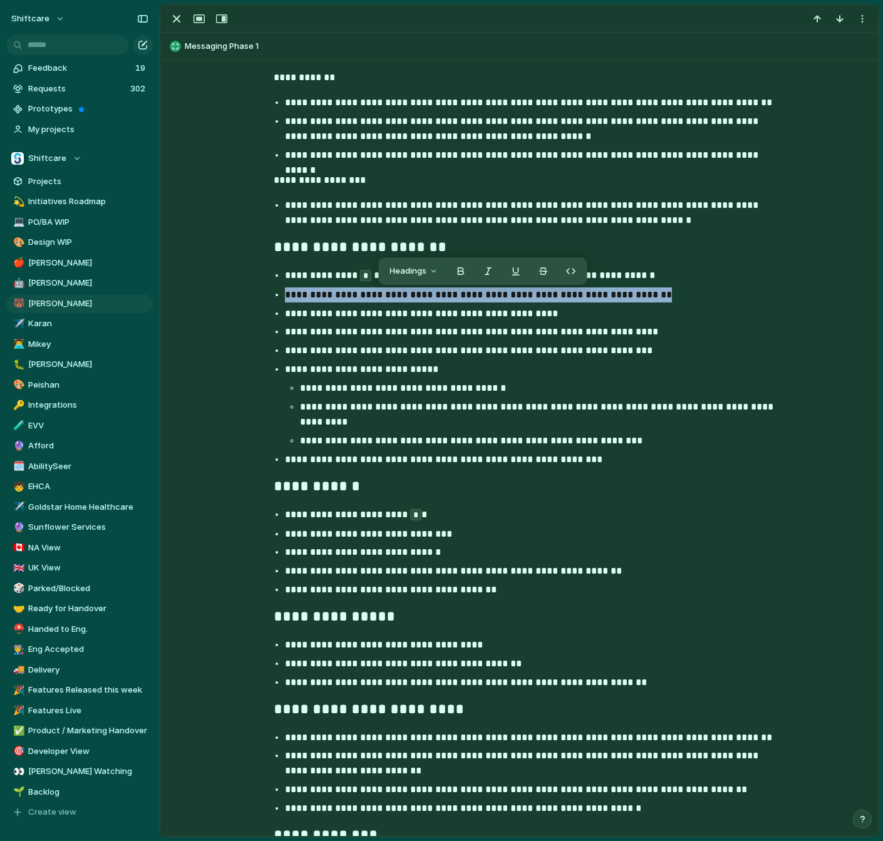
scroll to position [758, 0]
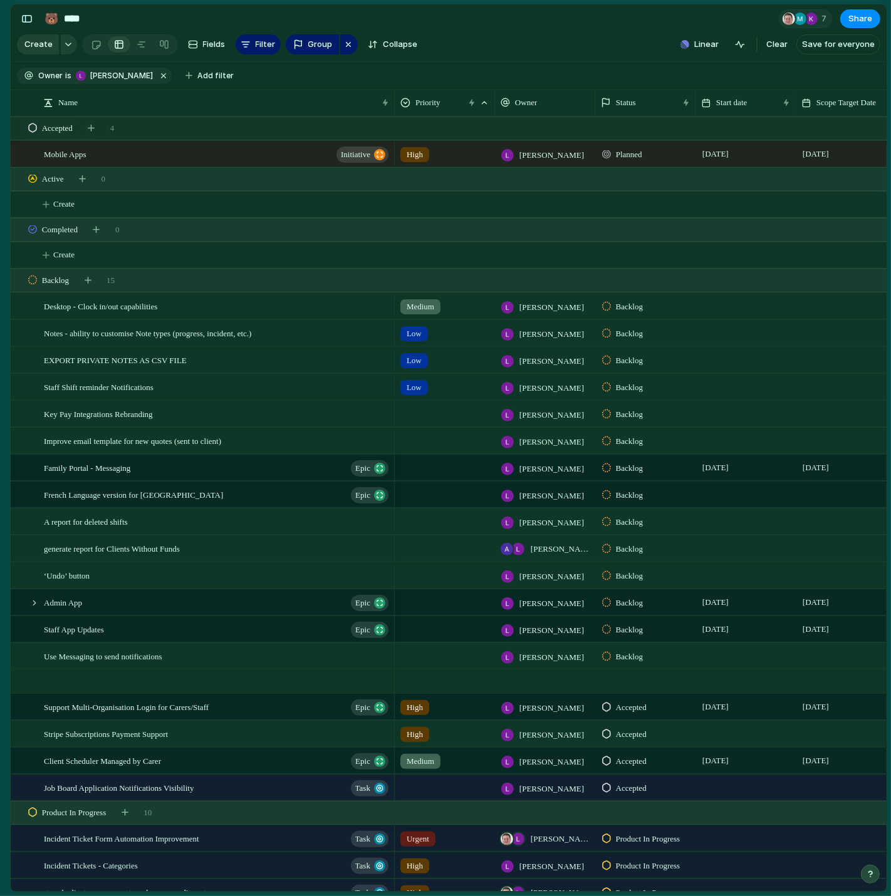
scroll to position [0, 6]
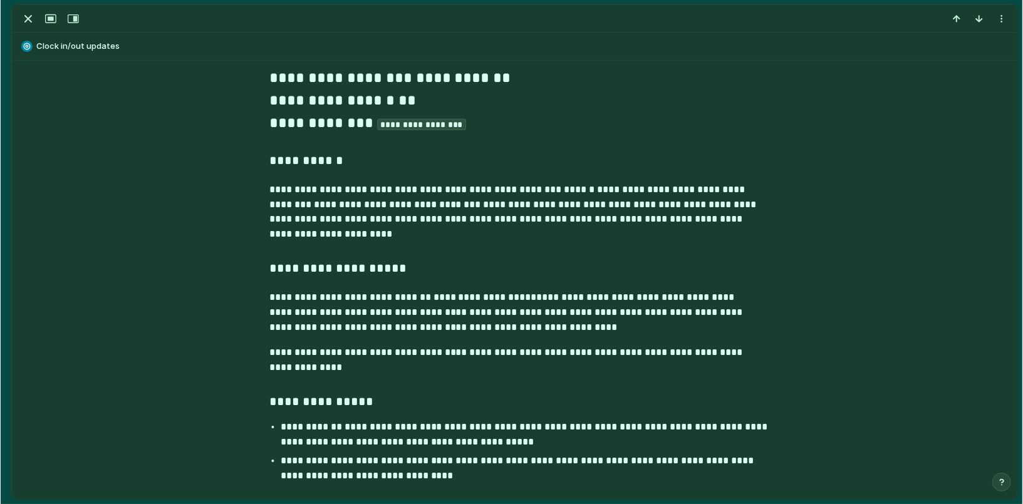
scroll to position [1121, 0]
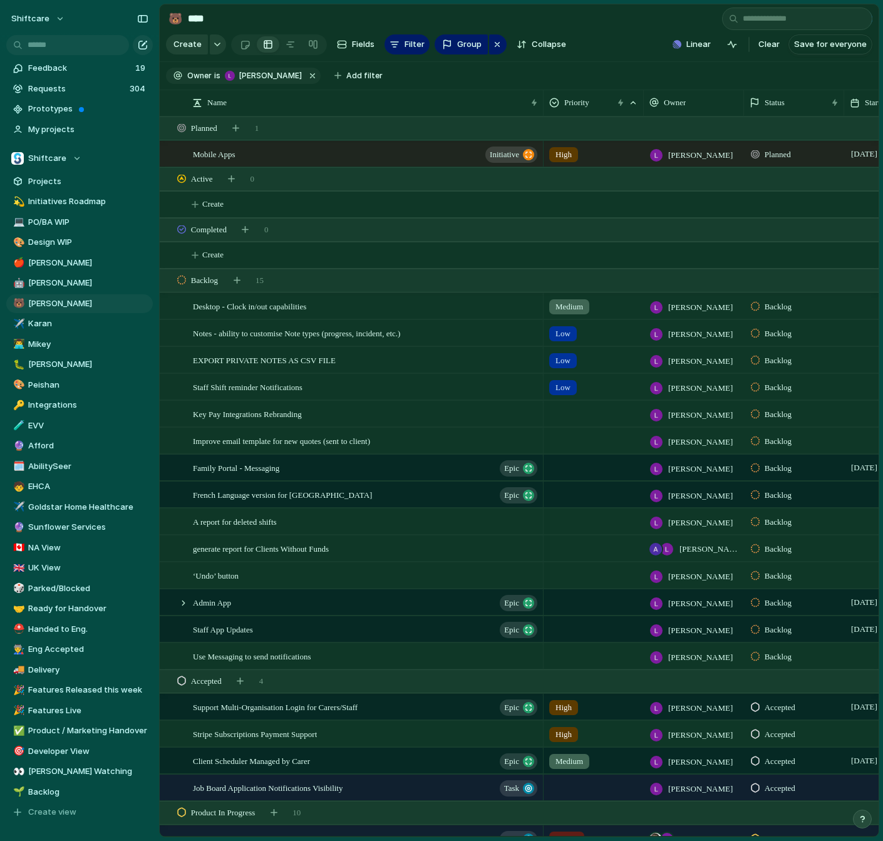
type input "*"
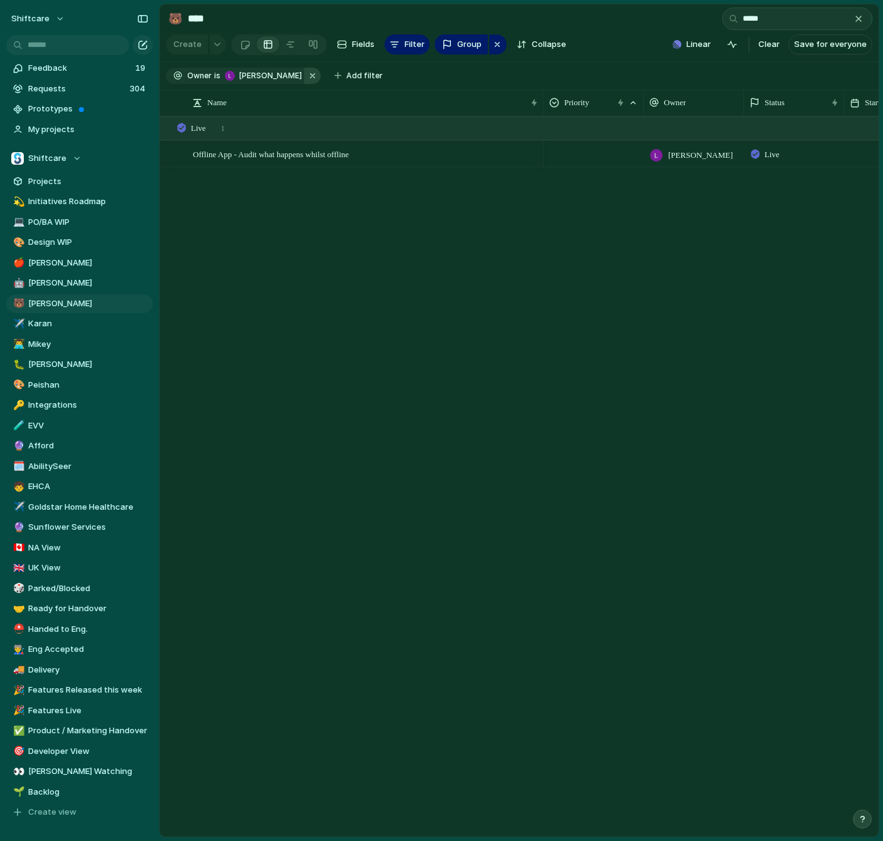
click at [304, 77] on button "button" at bounding box center [312, 76] width 16 height 16
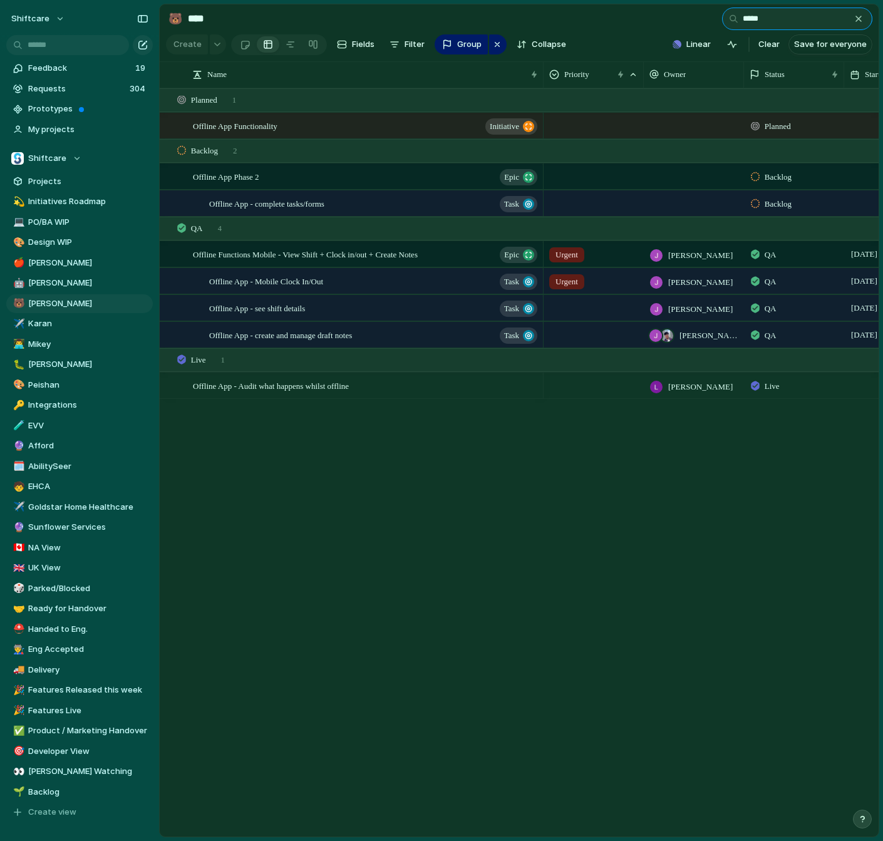
click at [788, 21] on input "*****" at bounding box center [797, 19] width 150 height 23
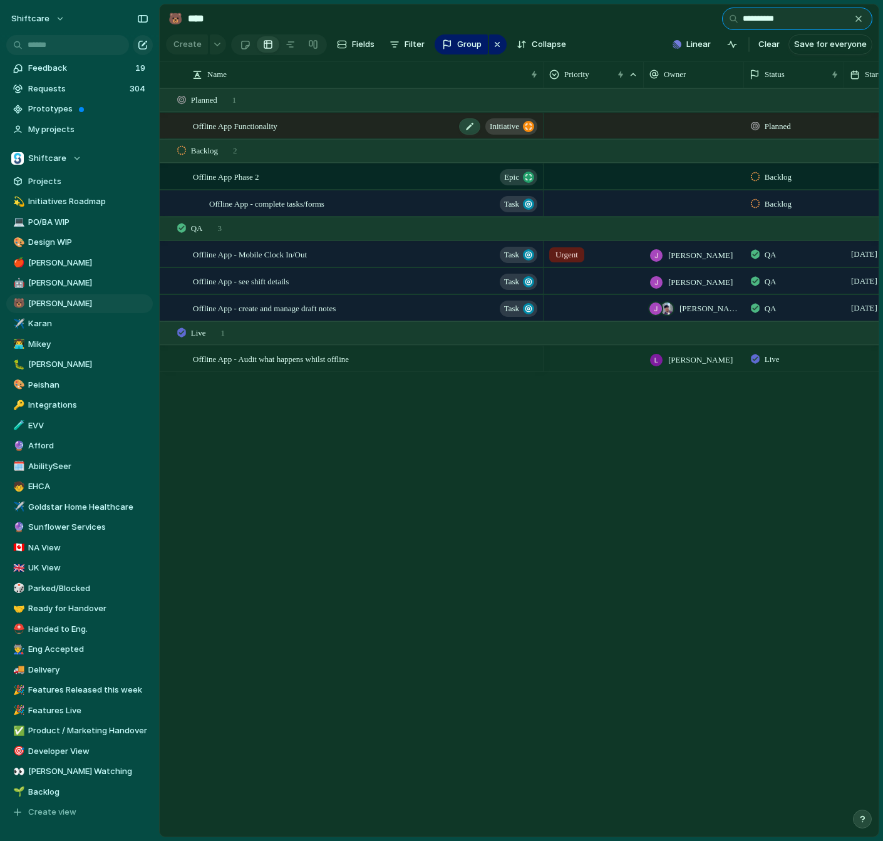
type input "**********"
click at [317, 130] on div "Offline App Functionality initiative" at bounding box center [366, 126] width 346 height 26
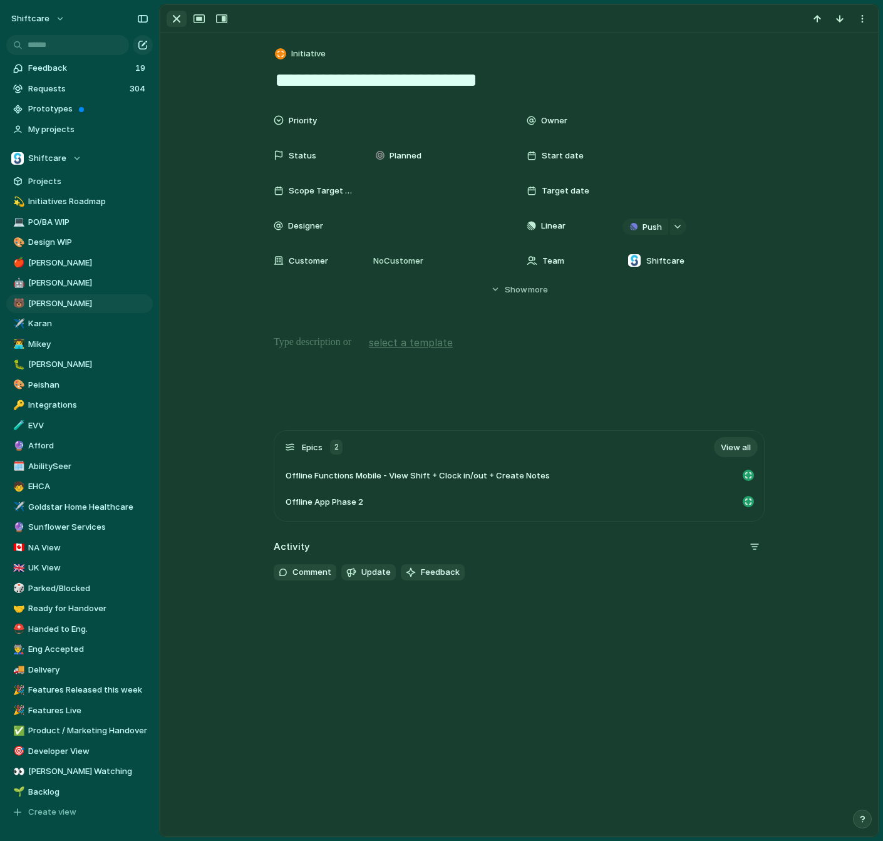
click at [178, 19] on div "button" at bounding box center [176, 18] width 15 height 15
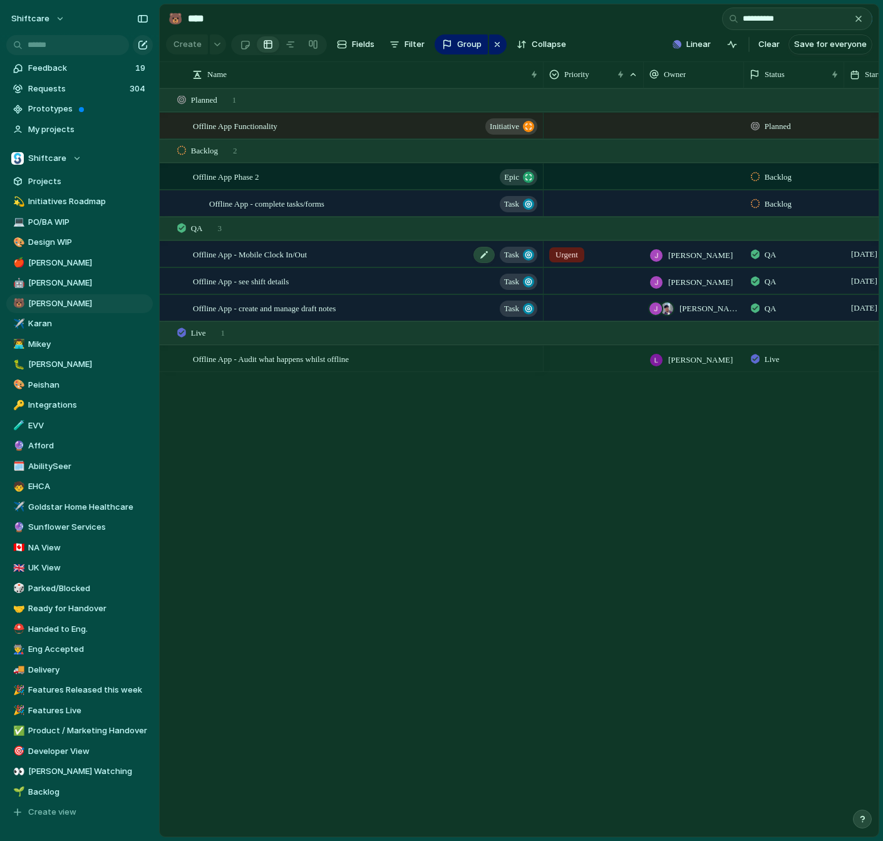
click at [334, 254] on div "Offline App - Mobile Clock In/Out Task" at bounding box center [366, 255] width 346 height 26
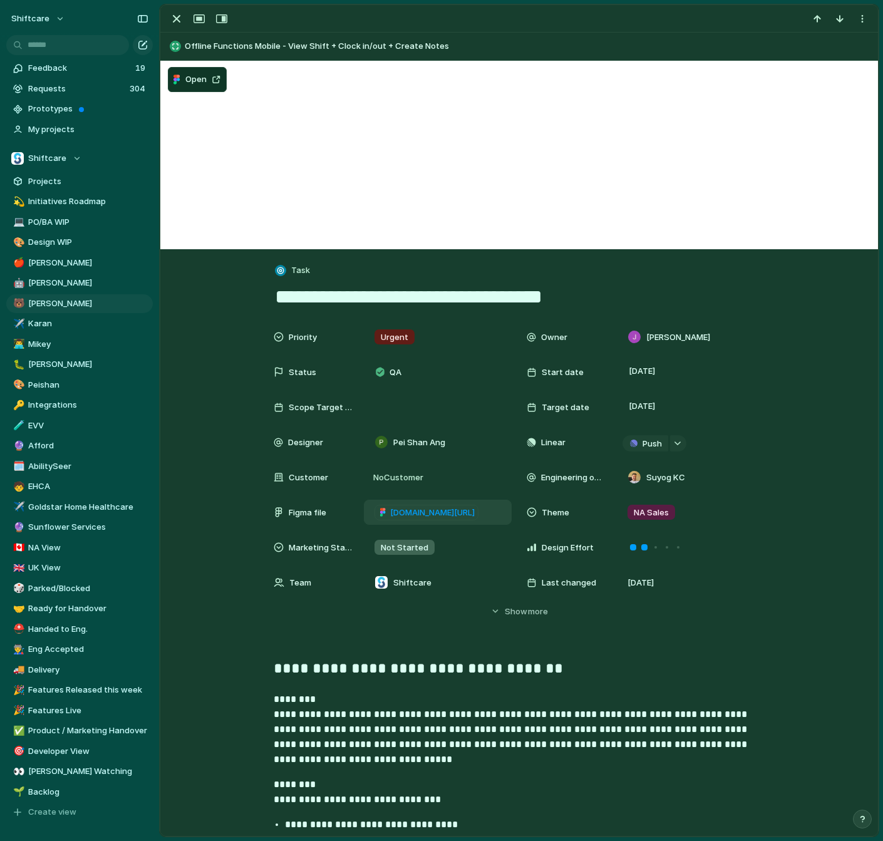
click at [463, 514] on span "[DOMAIN_NAME][URL]" at bounding box center [432, 513] width 85 height 13
click at [246, 43] on span "Offline Functions Mobile - View Shift + Clock in/out + Create Notes" at bounding box center [529, 46] width 688 height 13
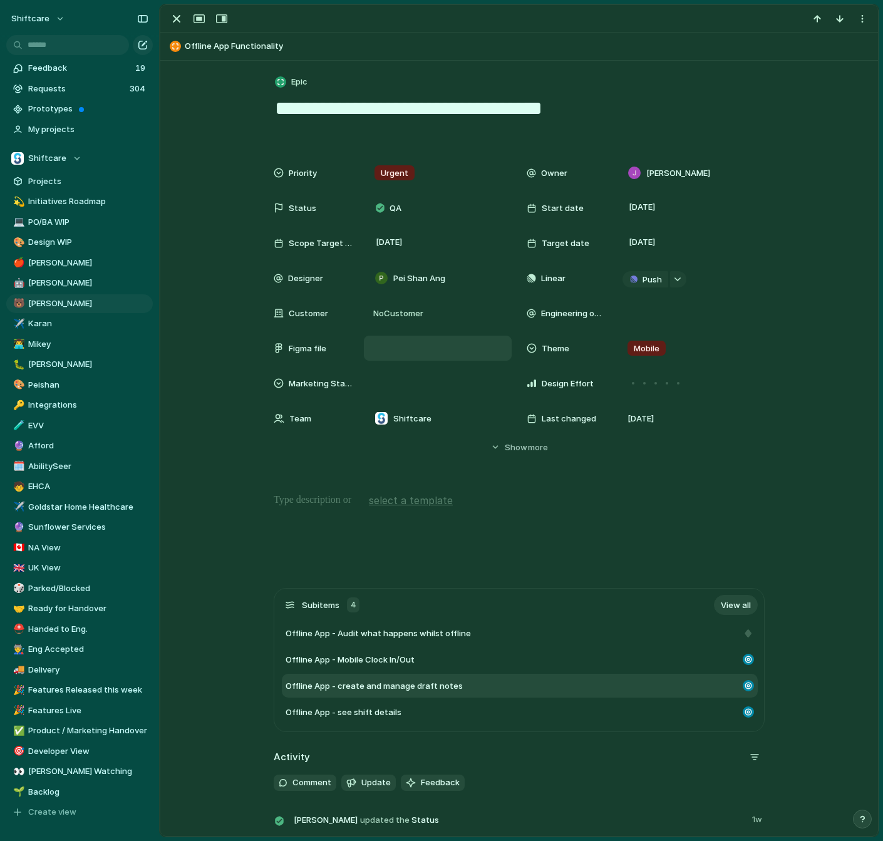
click at [382, 683] on span "Offline App - create and manage draft notes" at bounding box center [374, 686] width 177 height 13
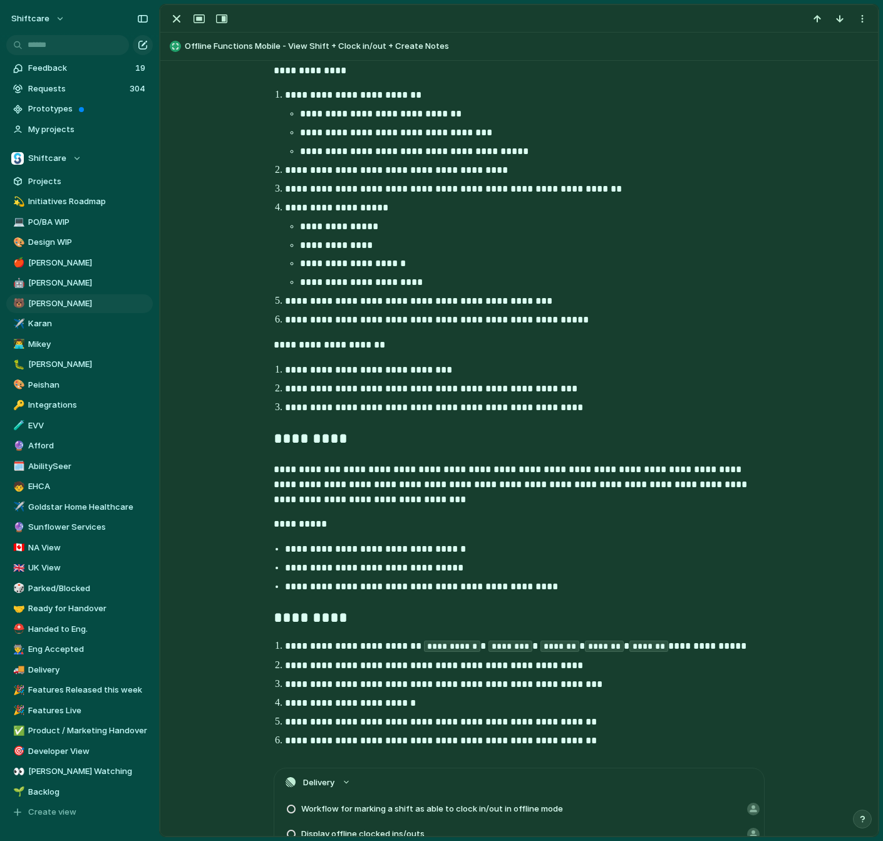
scroll to position [1353, 0]
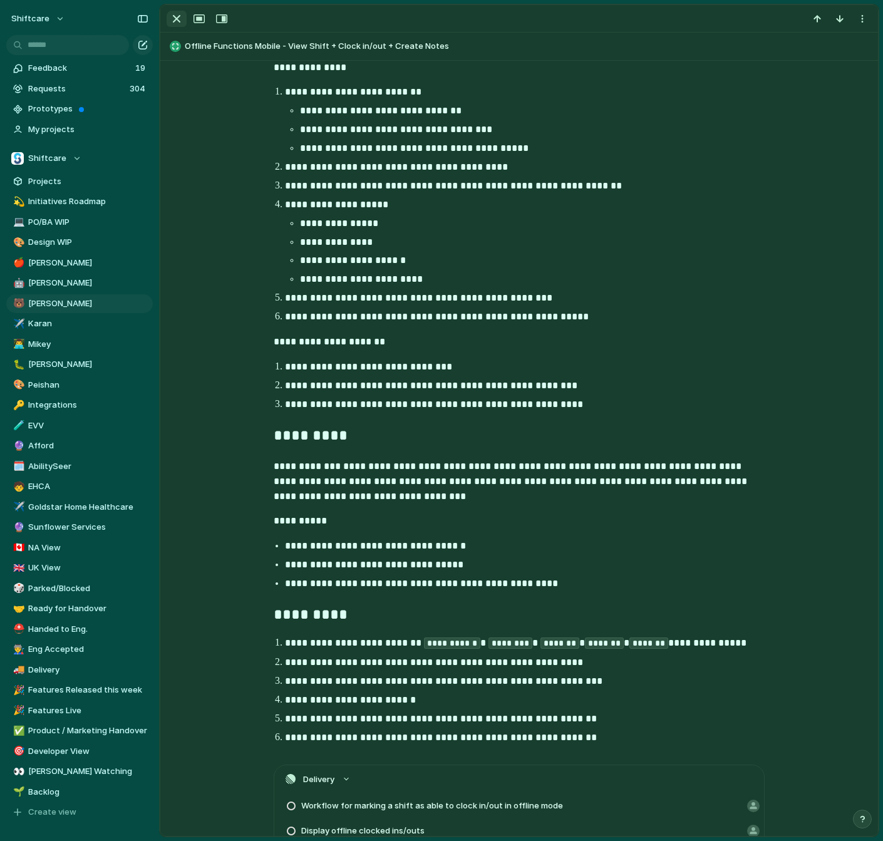
click at [178, 19] on div "button" at bounding box center [176, 18] width 15 height 15
click at [178, 19] on main "**********" at bounding box center [519, 421] width 720 height 834
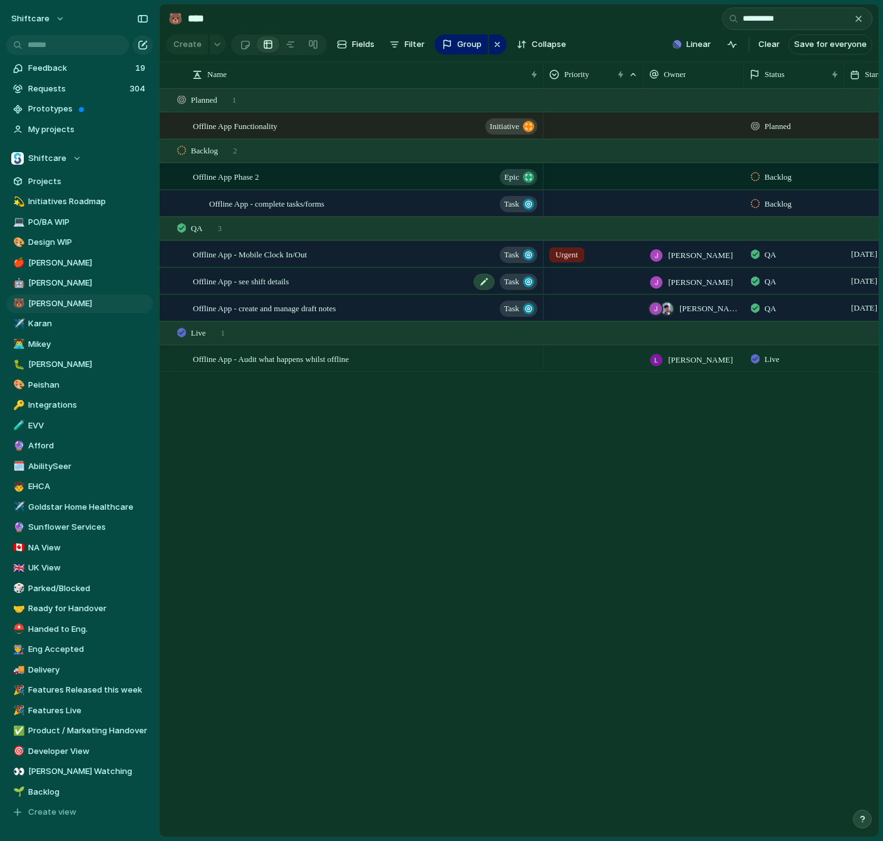
click at [316, 285] on div "Offline App - see shift details Task" at bounding box center [366, 282] width 346 height 26
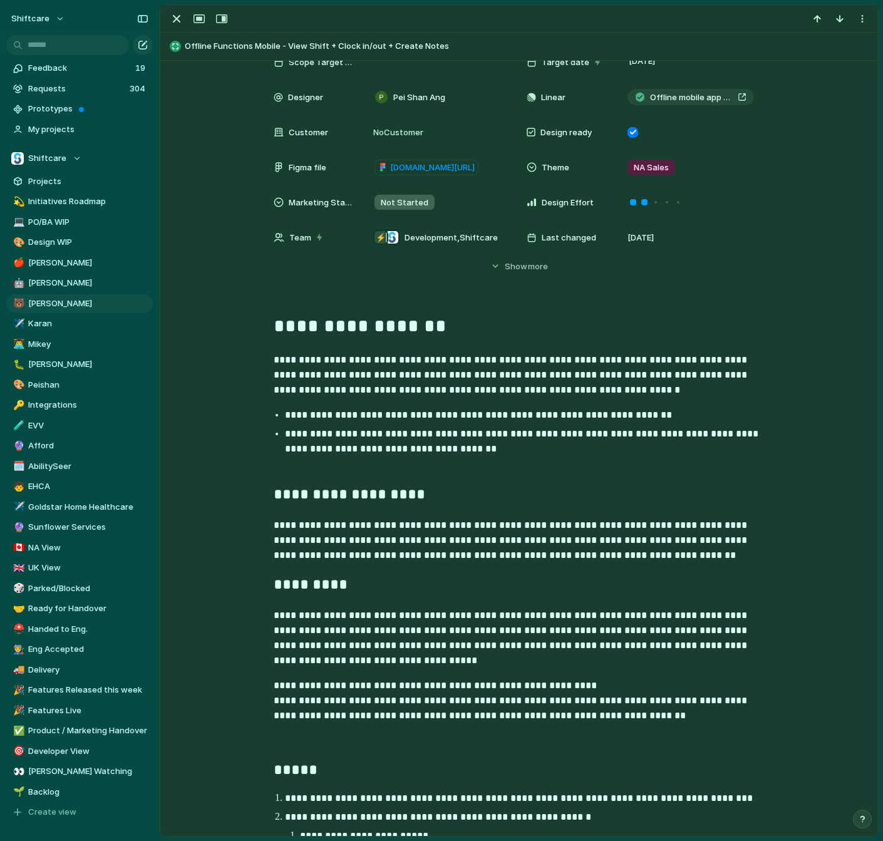
scroll to position [361, 0]
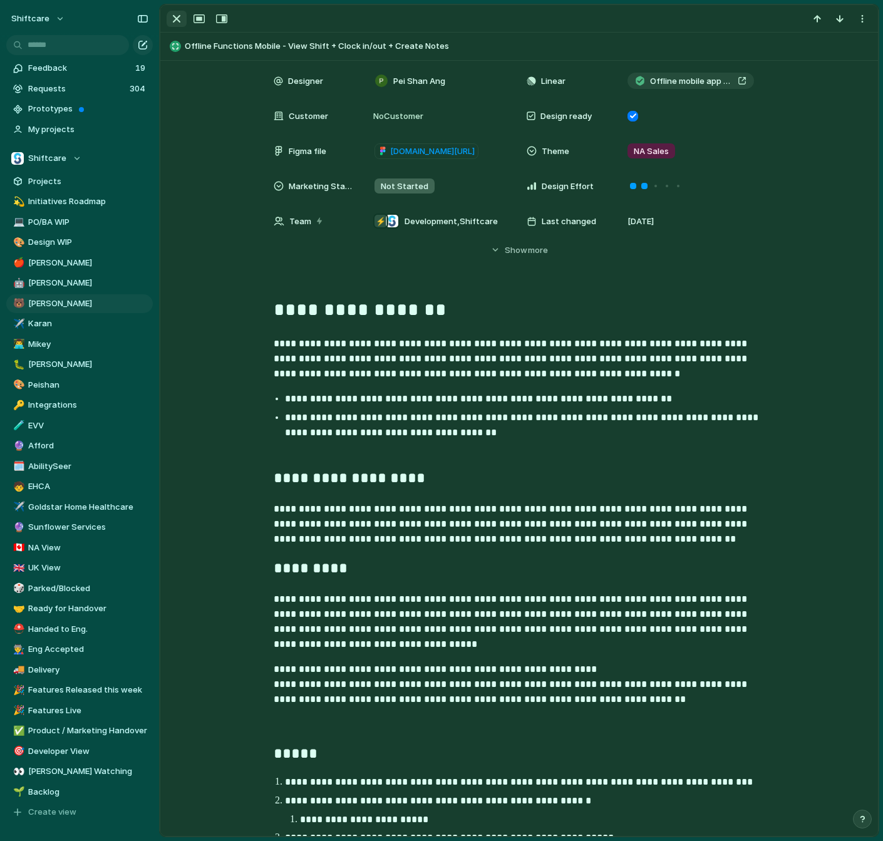
click at [179, 21] on div "button" at bounding box center [176, 18] width 15 height 15
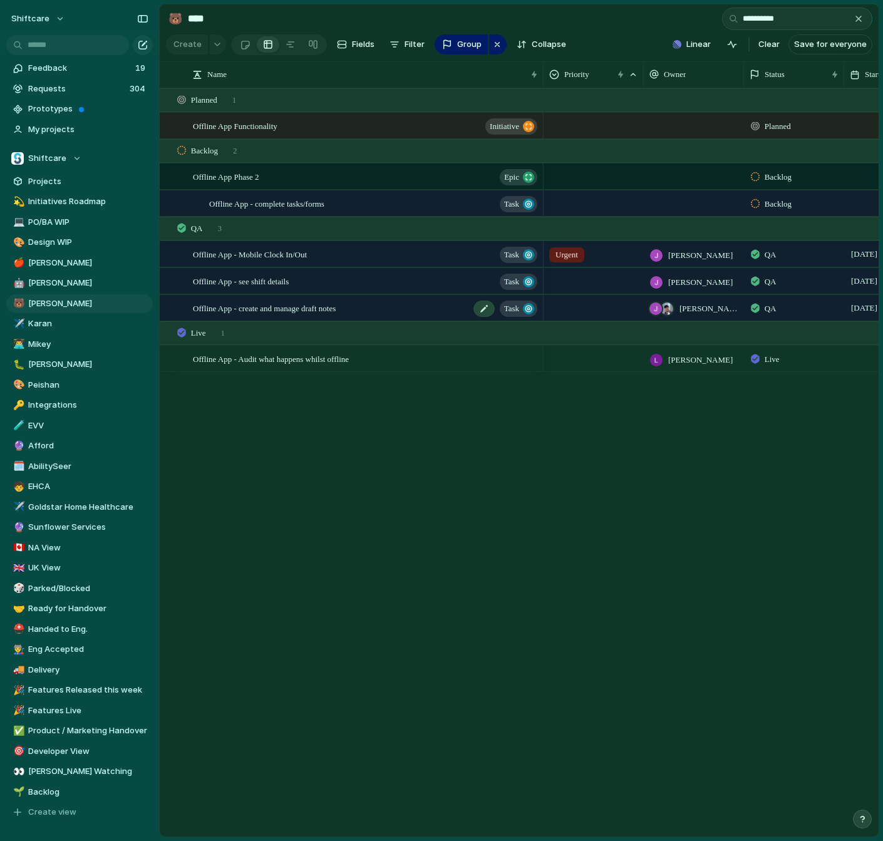
click at [322, 309] on span "Offline App - create and manage draft notes" at bounding box center [264, 308] width 143 height 14
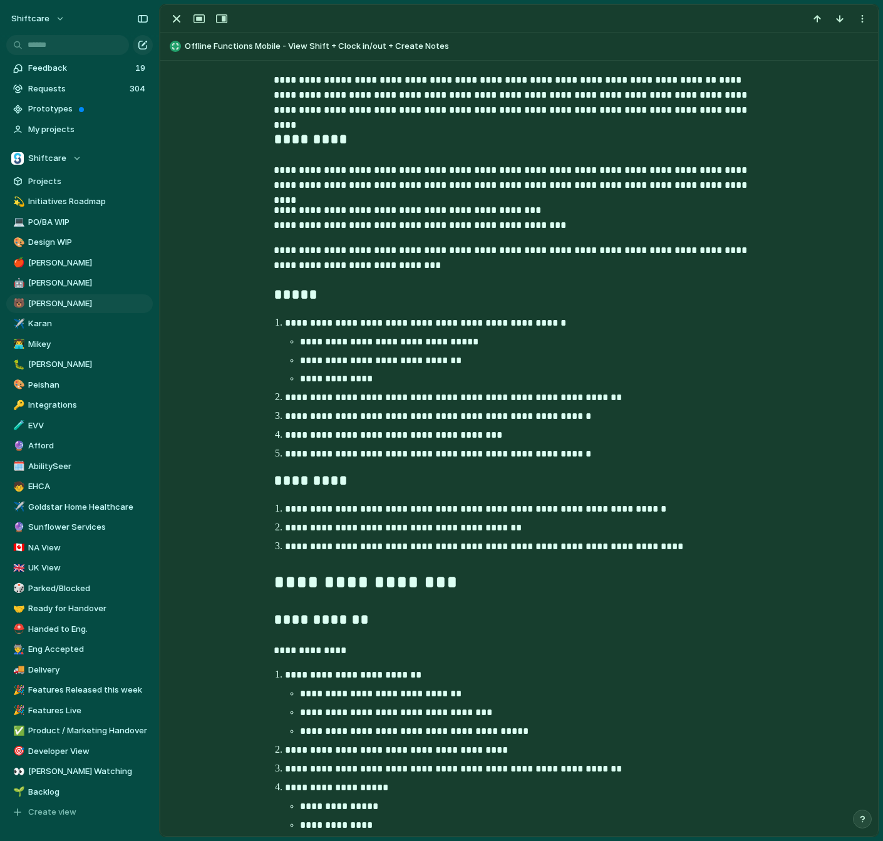
scroll to position [1347, 0]
